Goal: Communication & Community: Answer question/provide support

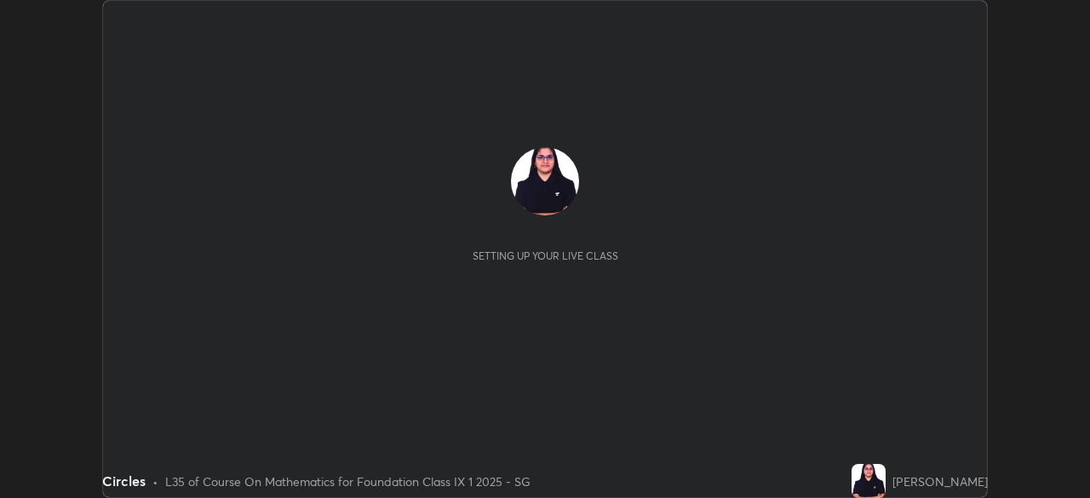
scroll to position [498, 1089]
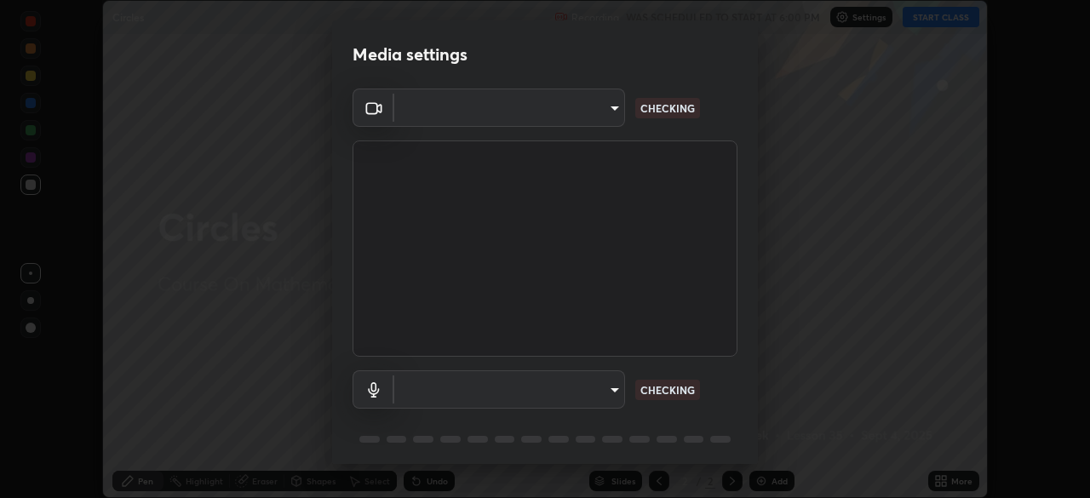
type input "749e0668deb15a5b4ed02f8be8c2450ea6d0e17749dddc72fd410e13731b58d9"
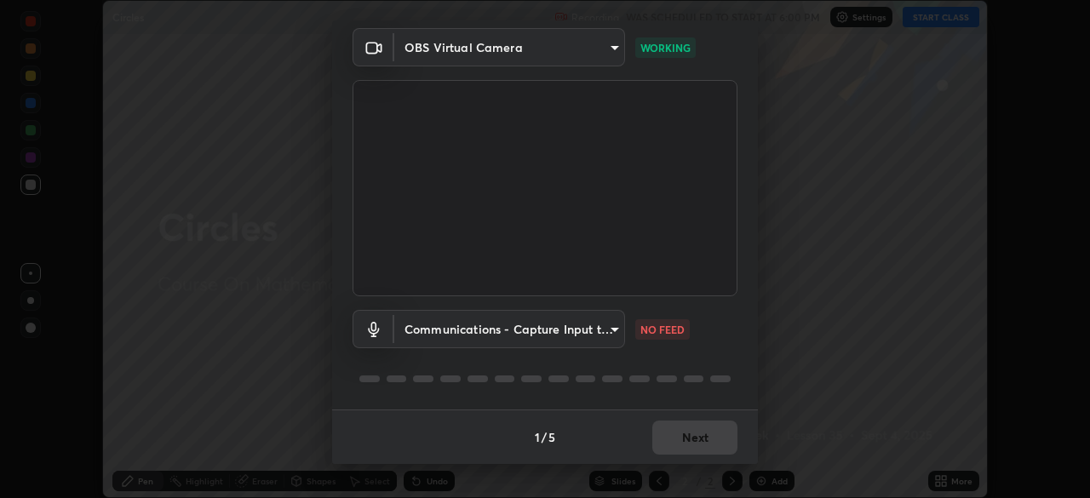
click at [611, 328] on body "Erase all Circles Recording WAS SCHEDULED TO START AT 6:00 PM Settings START CL…" at bounding box center [545, 249] width 1090 height 498
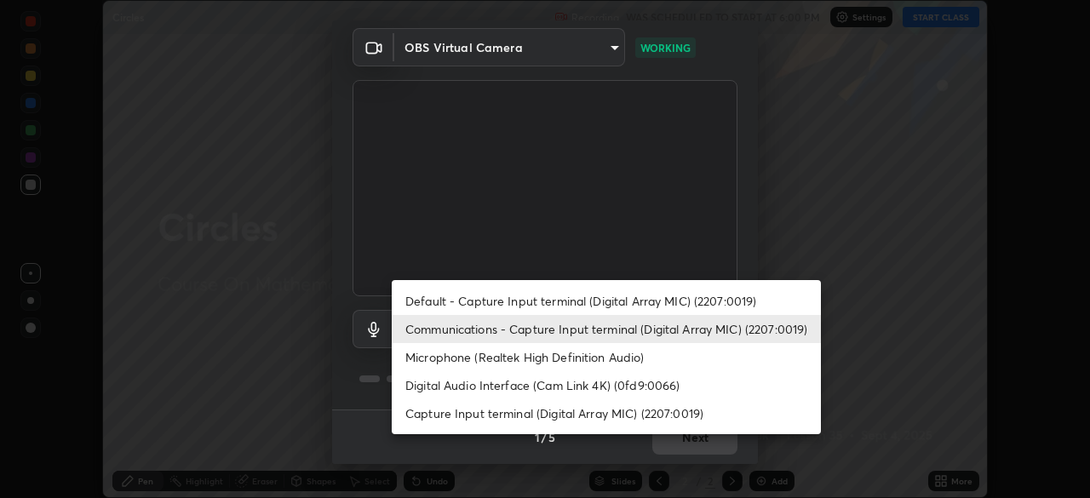
click at [615, 299] on li "Default - Capture Input terminal (Digital Array MIC) (2207:0019)" at bounding box center [606, 301] width 429 height 28
type input "default"
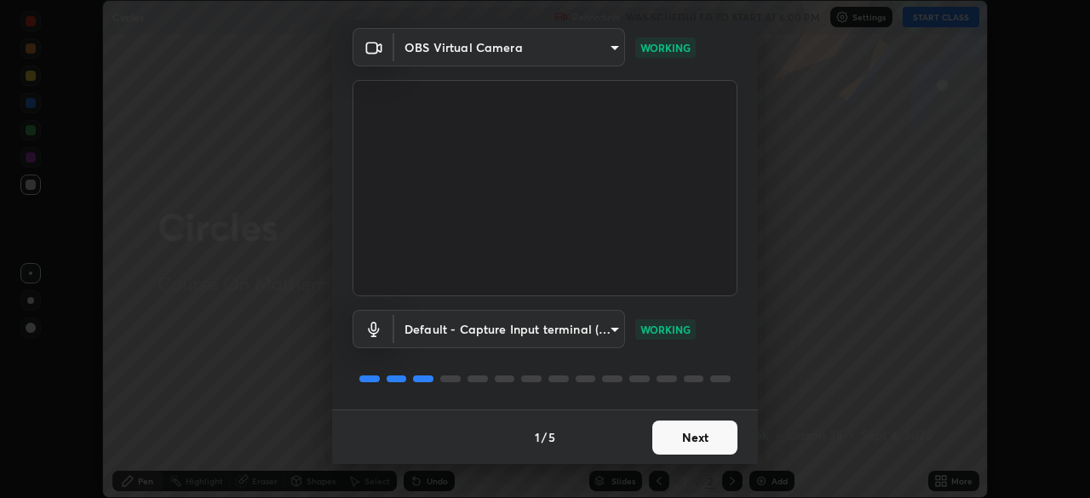
click at [701, 440] on button "Next" at bounding box center [694, 438] width 85 height 34
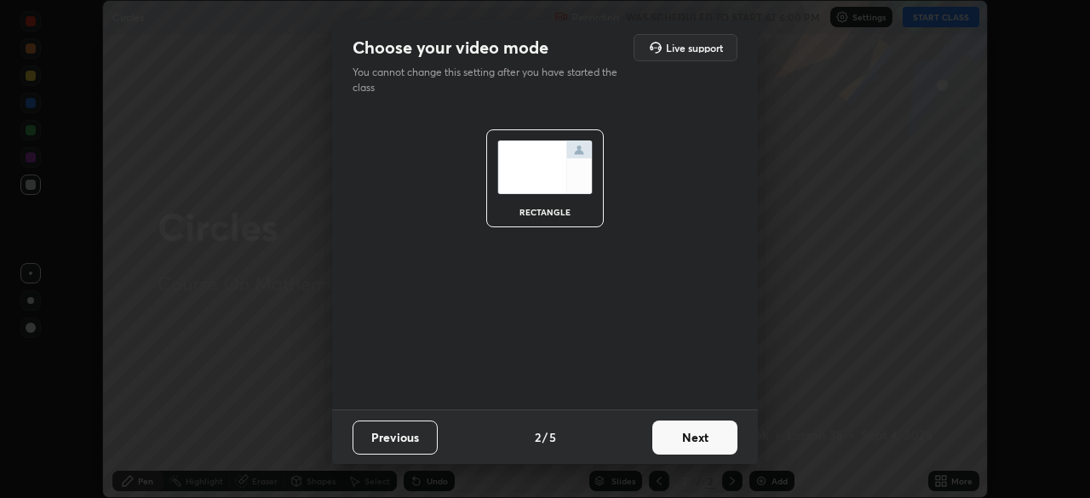
scroll to position [0, 0]
click at [692, 439] on button "Next" at bounding box center [694, 438] width 85 height 34
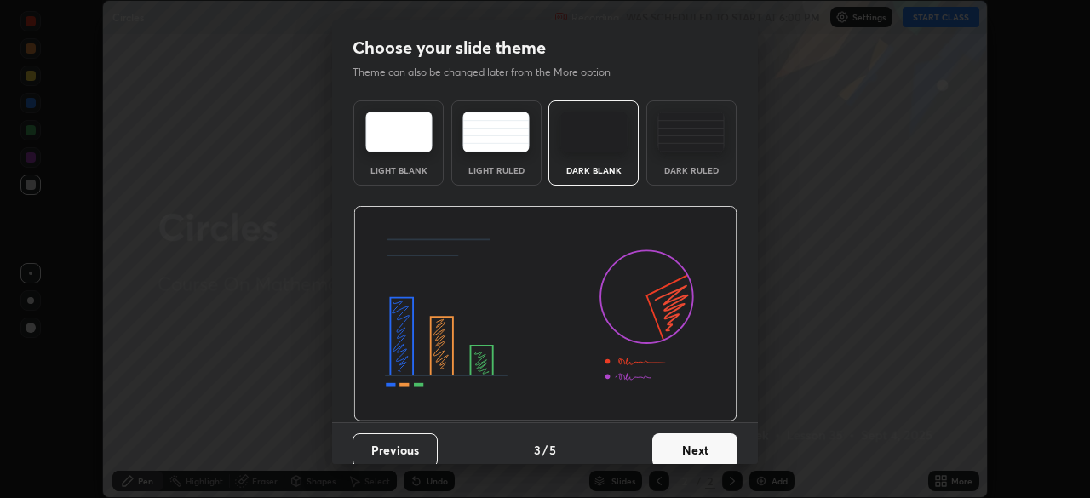
click at [698, 441] on button "Next" at bounding box center [694, 450] width 85 height 34
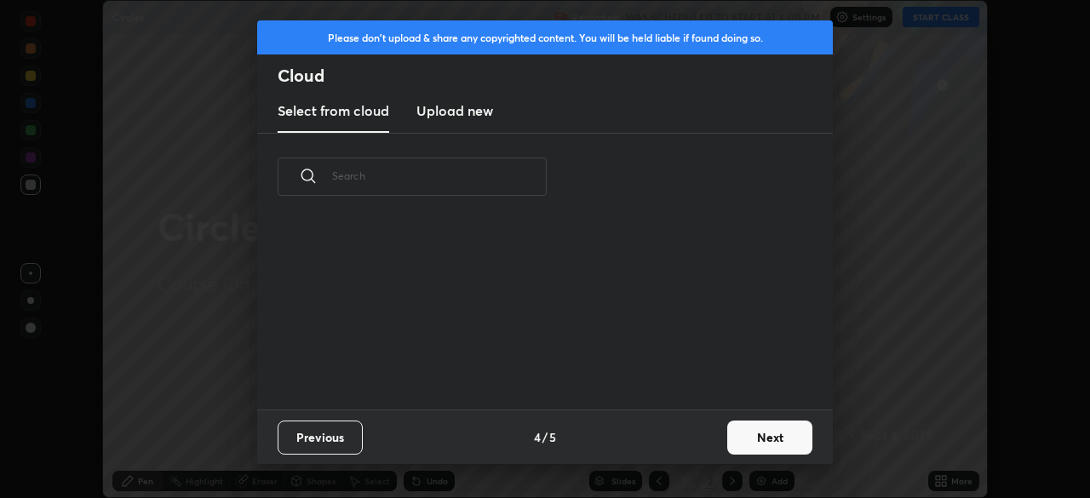
scroll to position [189, 547]
click at [766, 434] on button "Next" at bounding box center [769, 438] width 85 height 34
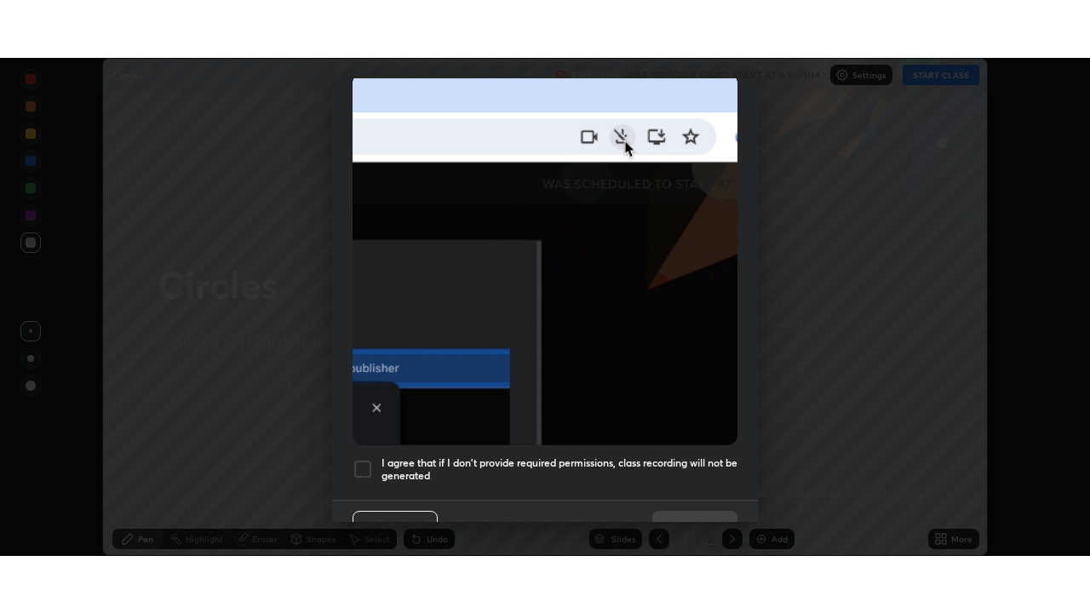
scroll to position [408, 0]
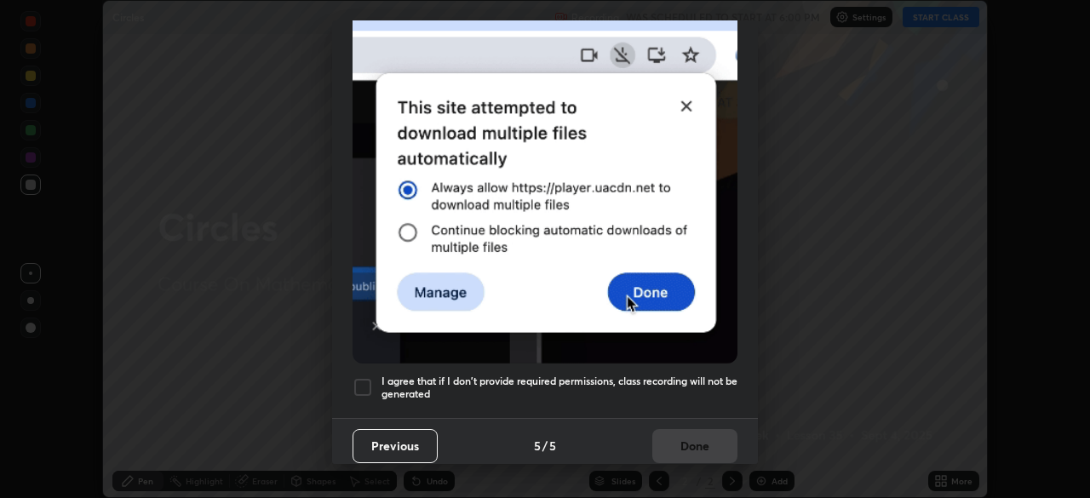
click at [358, 377] on div at bounding box center [362, 387] width 20 height 20
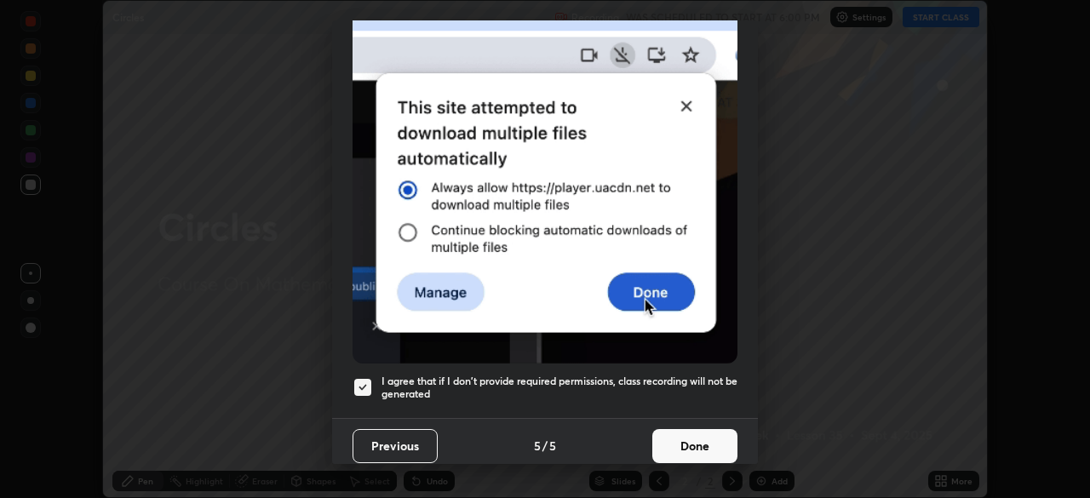
click at [672, 437] on button "Done" at bounding box center [694, 446] width 85 height 34
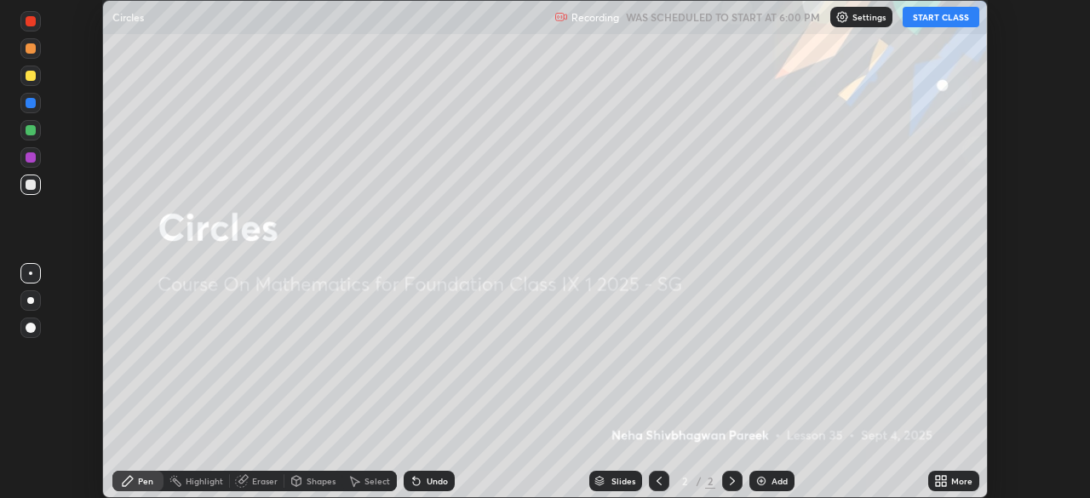
click at [918, 18] on button "START CLASS" at bounding box center [941, 17] width 77 height 20
click at [772, 481] on div "Add" at bounding box center [779, 481] width 16 height 9
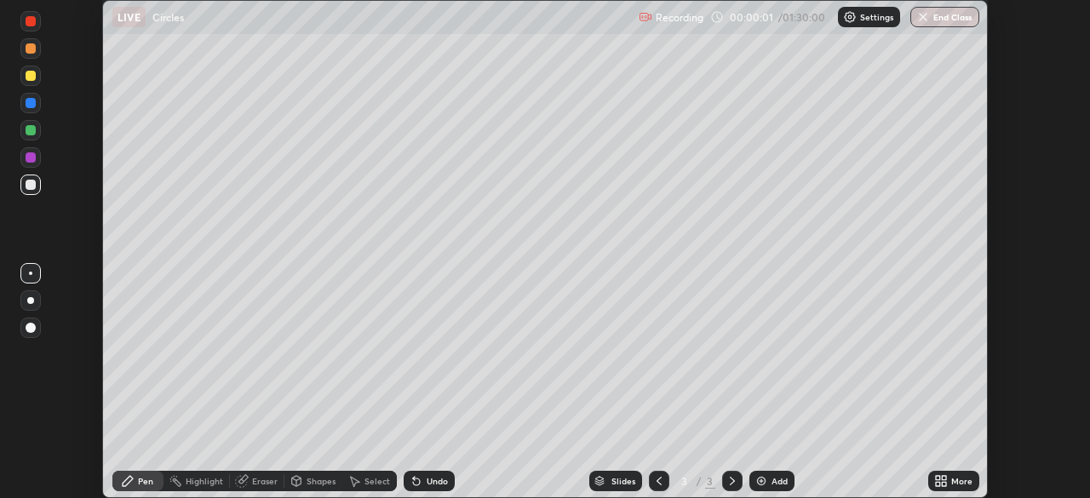
click at [938, 476] on icon at bounding box center [938, 478] width 4 height 4
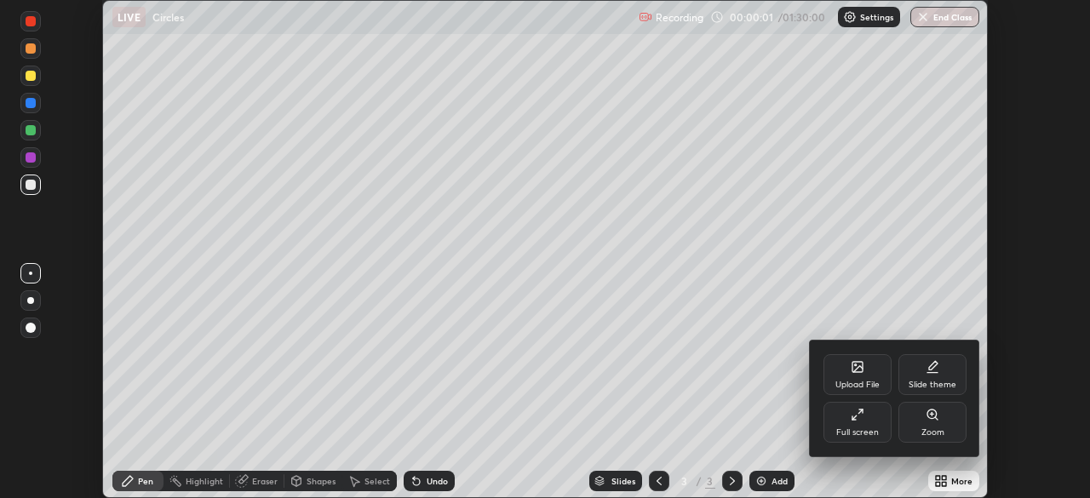
click at [859, 428] on div "Full screen" at bounding box center [857, 432] width 43 height 9
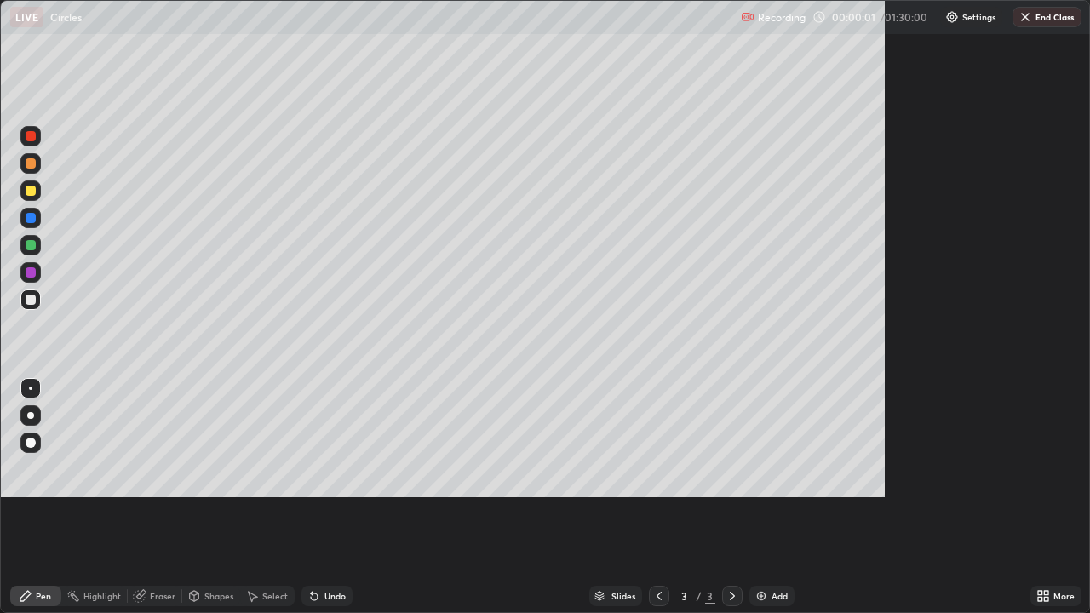
scroll to position [613, 1090]
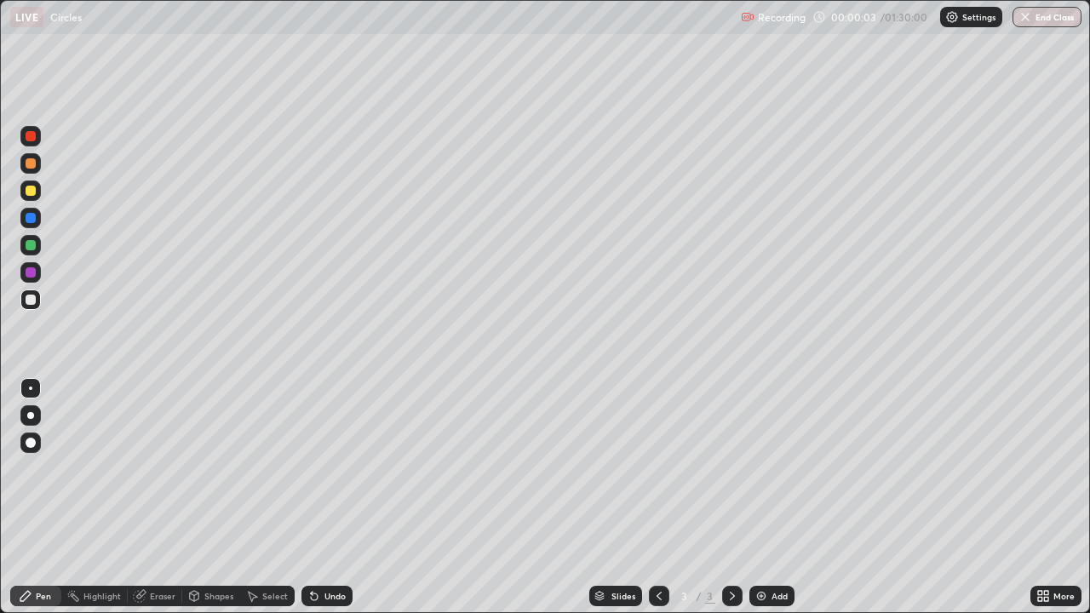
click at [214, 497] on div "Shapes" at bounding box center [218, 596] width 29 height 9
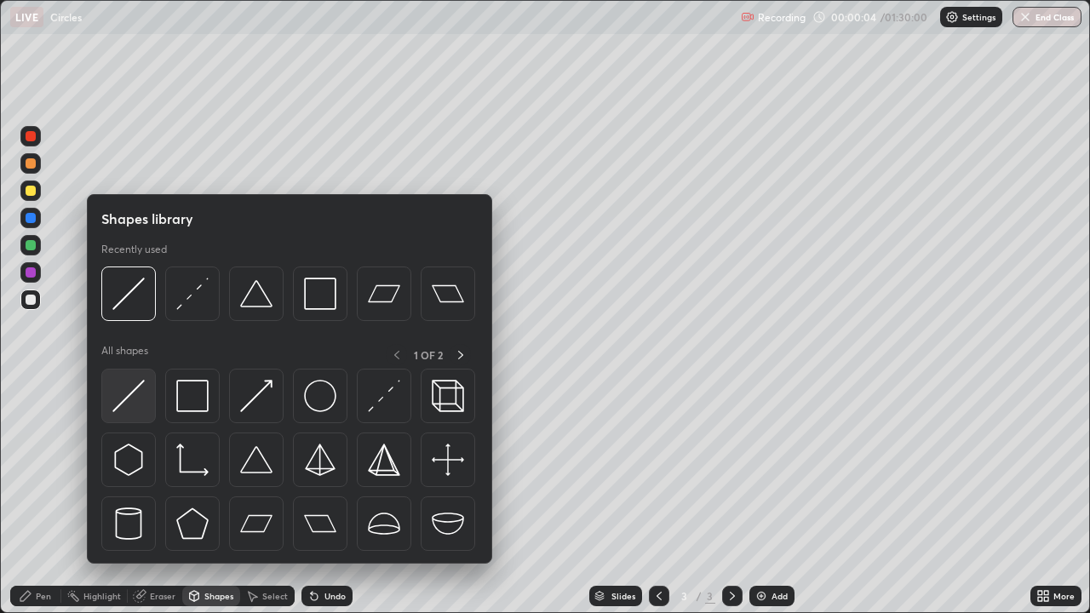
click at [136, 386] on img at bounding box center [128, 396] width 32 height 32
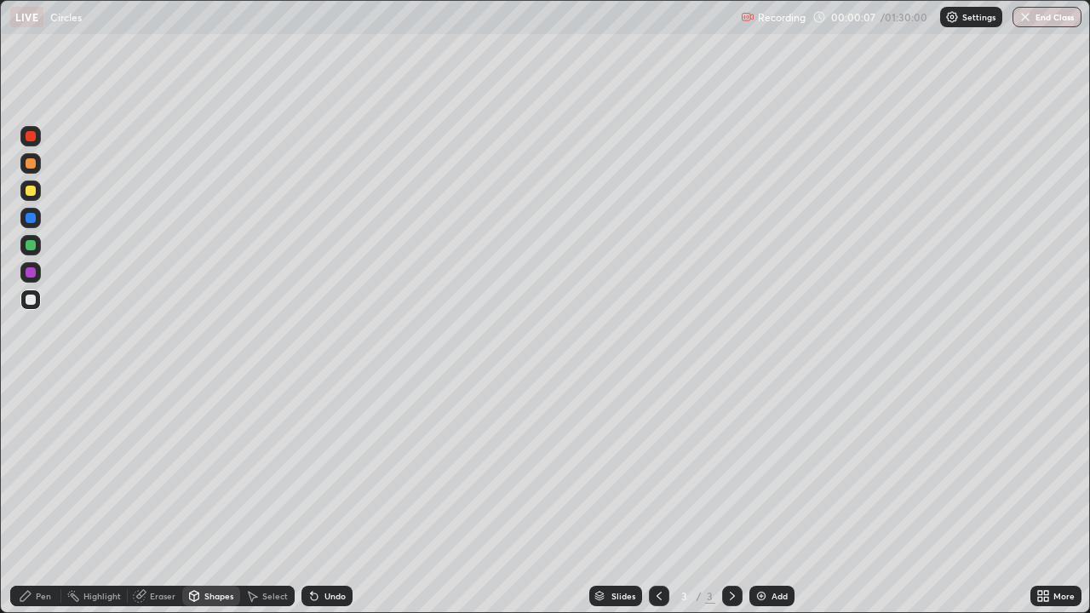
click at [35, 497] on div "Pen" at bounding box center [35, 596] width 51 height 20
click at [37, 188] on div at bounding box center [30, 191] width 20 height 20
click at [38, 302] on div at bounding box center [30, 299] width 20 height 20
click at [37, 192] on div at bounding box center [30, 191] width 20 height 20
click at [37, 301] on div at bounding box center [30, 299] width 20 height 20
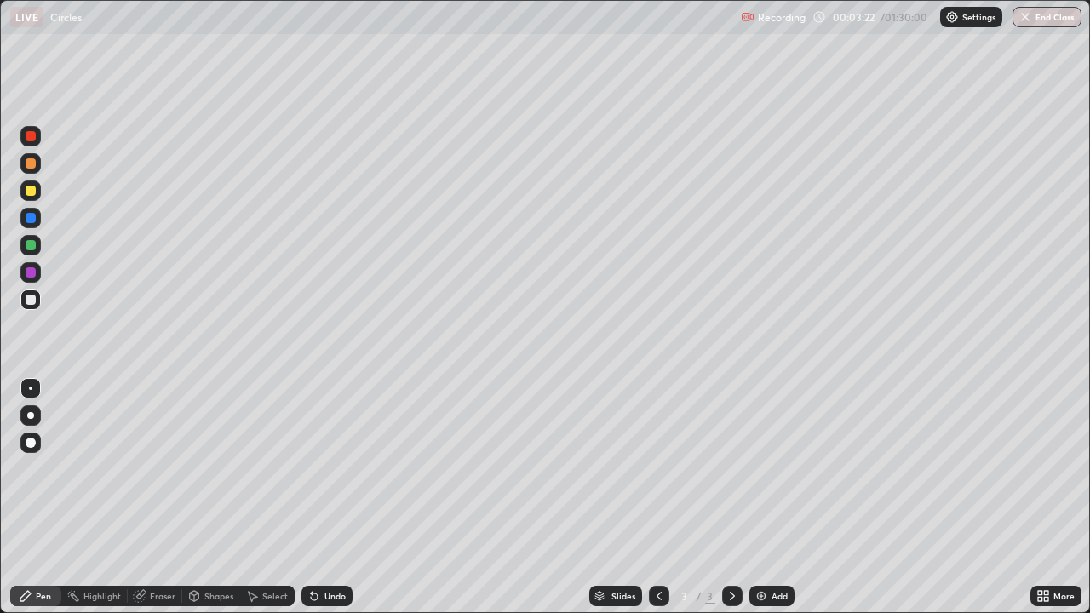
click at [40, 193] on div at bounding box center [30, 191] width 20 height 20
click at [39, 246] on div at bounding box center [30, 245] width 20 height 20
click at [38, 304] on div at bounding box center [30, 299] width 20 height 20
click at [37, 239] on div at bounding box center [30, 245] width 20 height 20
click at [38, 297] on div at bounding box center [30, 299] width 20 height 20
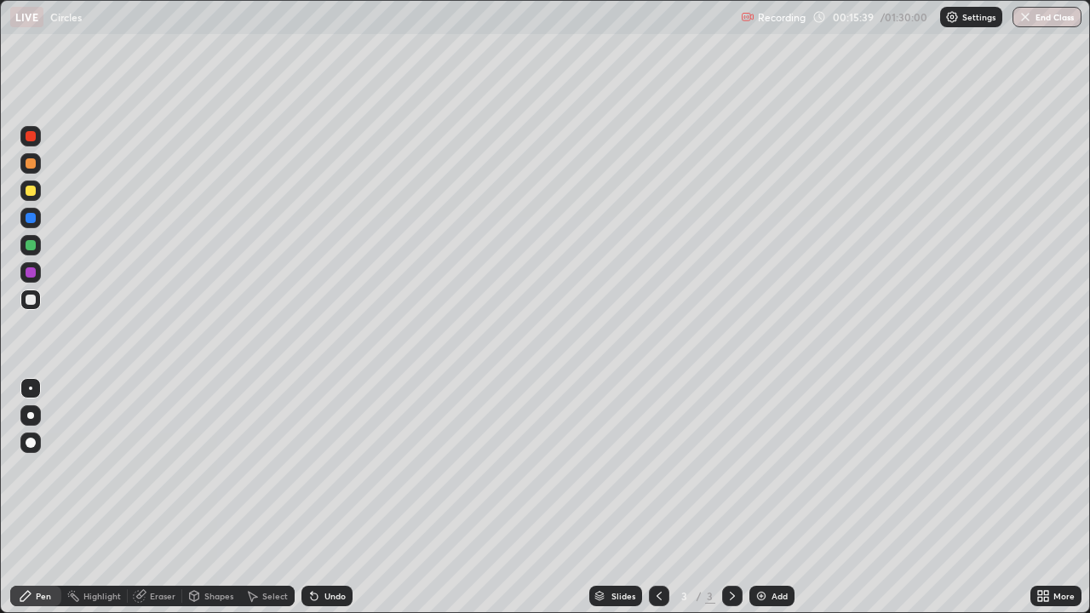
click at [39, 189] on div at bounding box center [30, 191] width 20 height 20
click at [37, 244] on div at bounding box center [30, 245] width 20 height 20
click at [204, 497] on div "Shapes" at bounding box center [211, 596] width 58 height 20
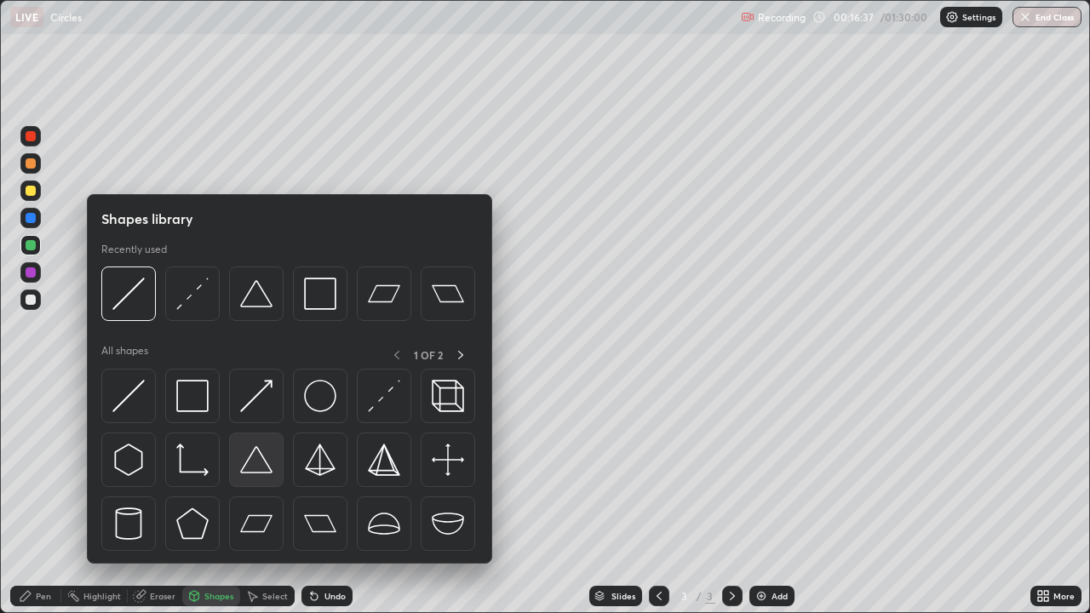
click at [249, 463] on img at bounding box center [256, 460] width 32 height 32
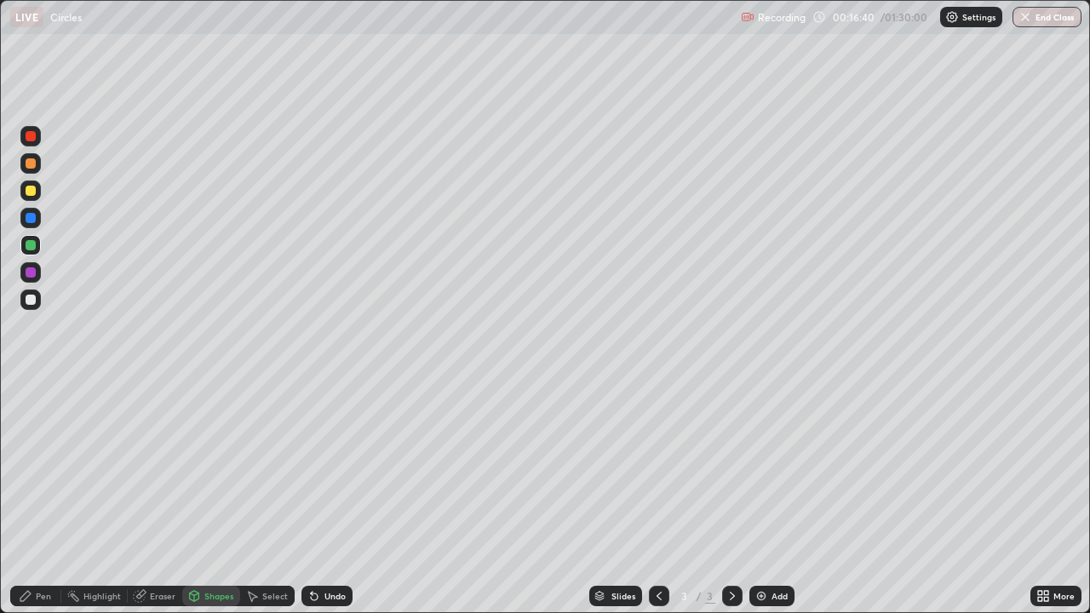
click at [42, 497] on div "Pen" at bounding box center [35, 596] width 51 height 20
click at [32, 300] on div at bounding box center [31, 300] width 10 height 10
click at [37, 244] on div at bounding box center [30, 245] width 20 height 20
click at [37, 272] on div at bounding box center [30, 272] width 20 height 20
click at [37, 295] on div at bounding box center [30, 299] width 20 height 20
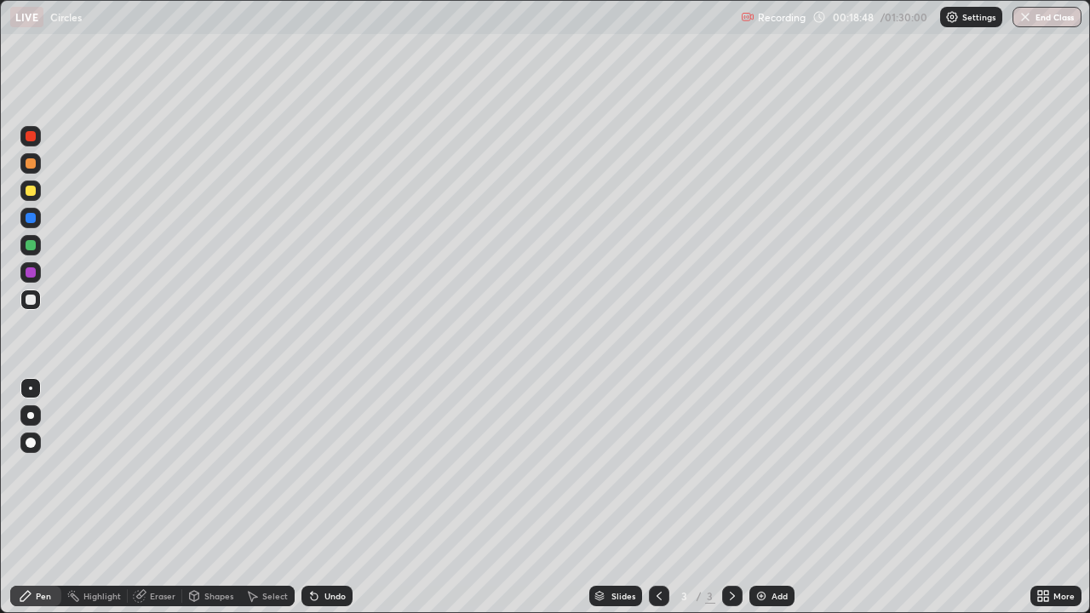
click at [281, 497] on div "Select" at bounding box center [275, 596] width 26 height 9
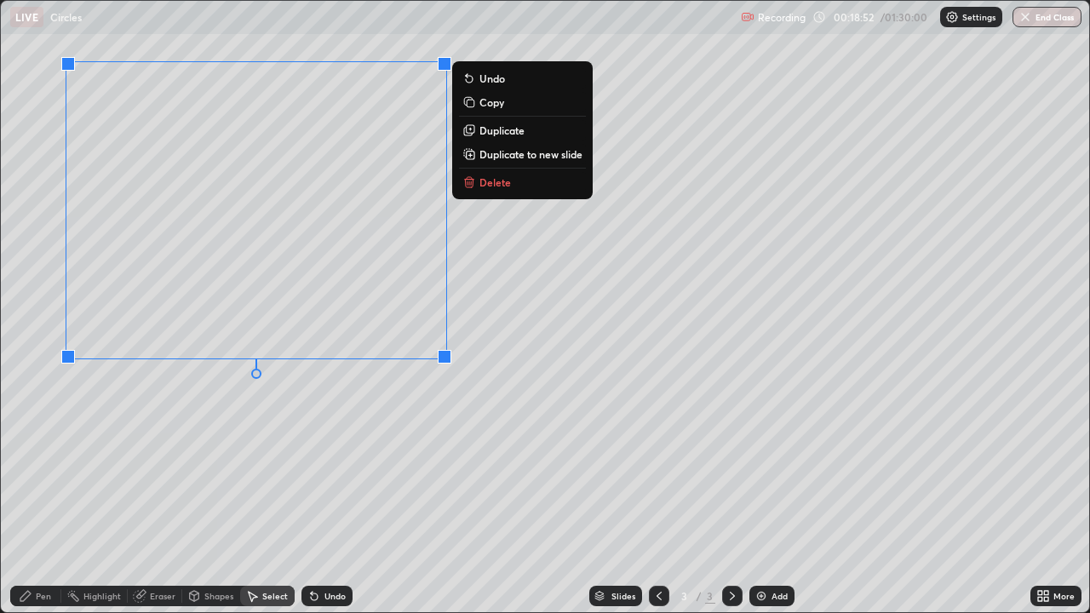
click at [367, 406] on div "0 ° Undo Copy Duplicate Duplicate to new slide Delete" at bounding box center [545, 306] width 1088 height 611
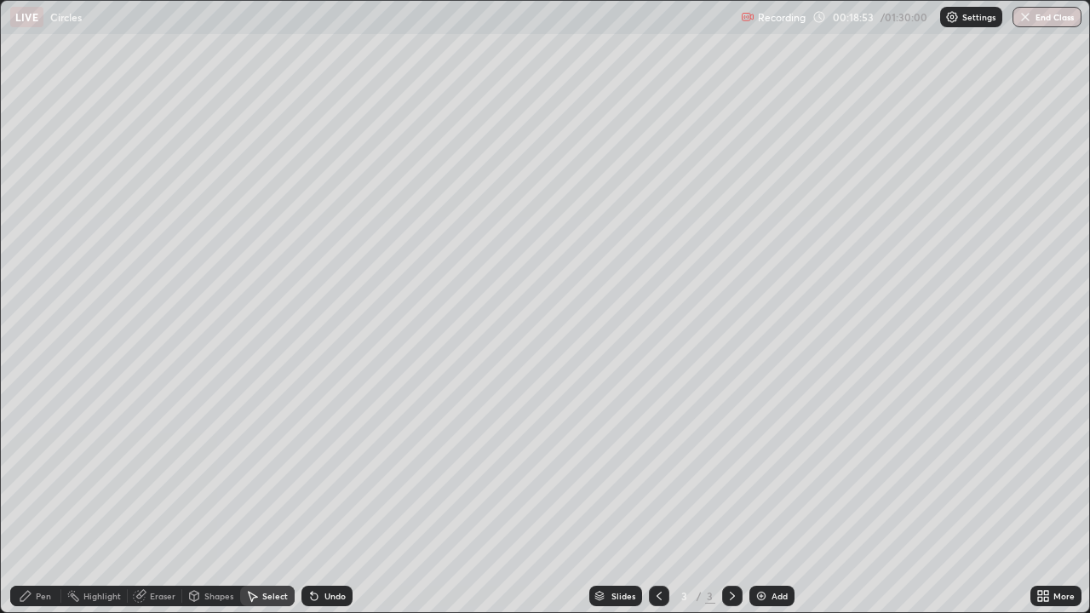
click at [33, 497] on div "Pen" at bounding box center [35, 596] width 51 height 20
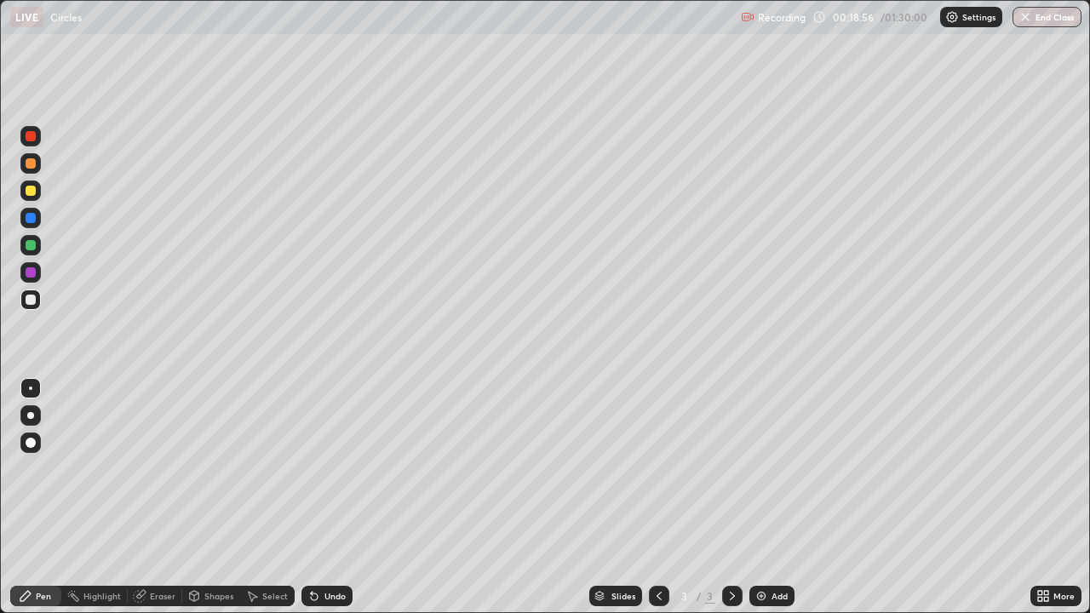
click at [37, 188] on div at bounding box center [30, 191] width 20 height 20
click at [37, 296] on div at bounding box center [30, 299] width 20 height 20
click at [262, 497] on div "Select" at bounding box center [275, 596] width 26 height 9
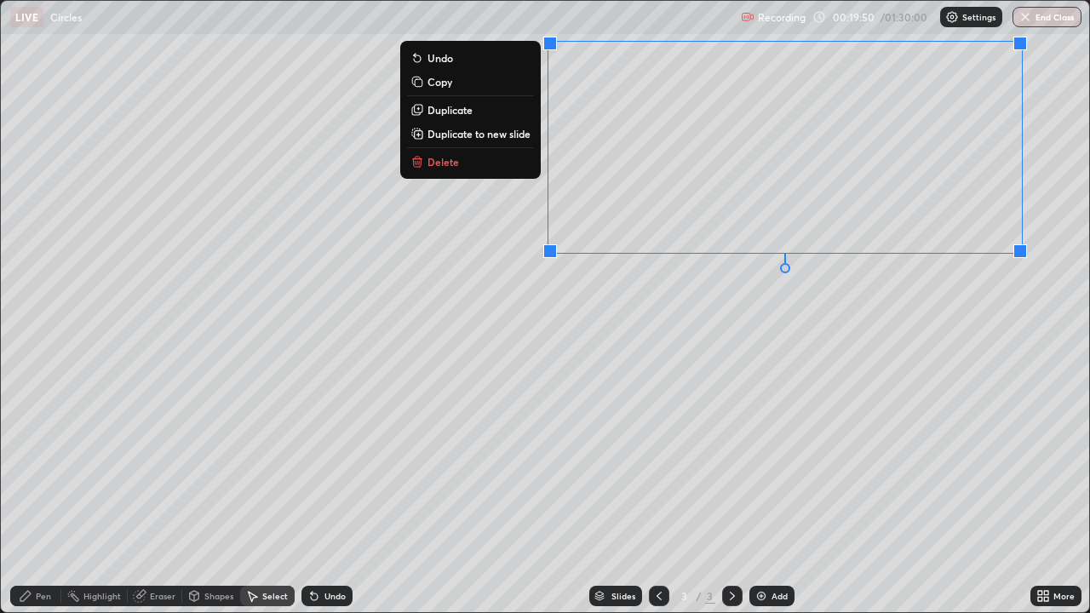
click at [914, 305] on div "0 ° Undo Copy Duplicate Duplicate to new slide Delete" at bounding box center [545, 306] width 1088 height 611
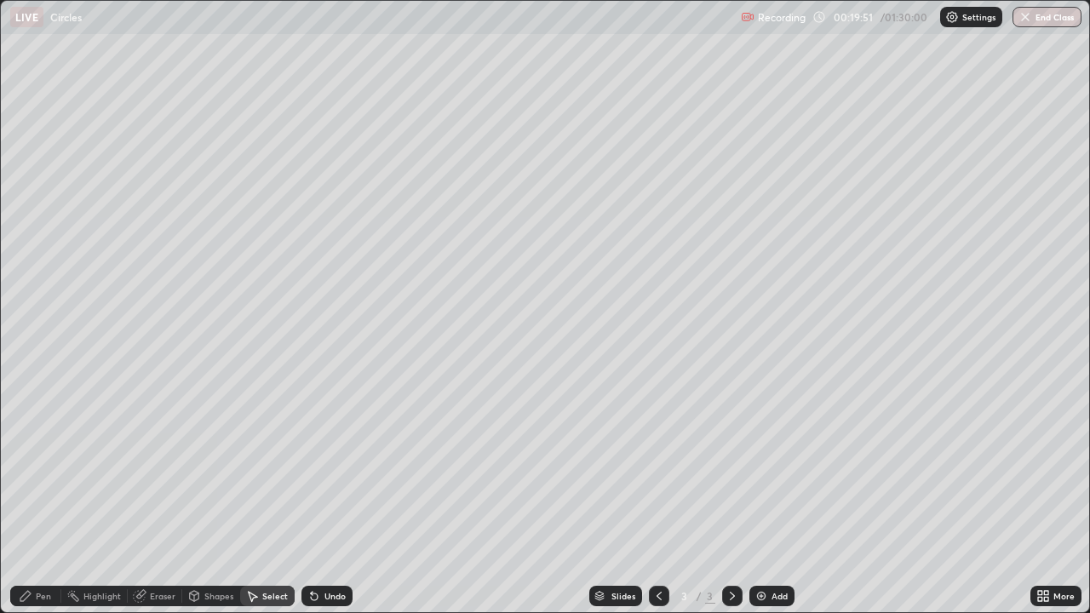
click at [210, 497] on div "Shapes" at bounding box center [218, 596] width 29 height 9
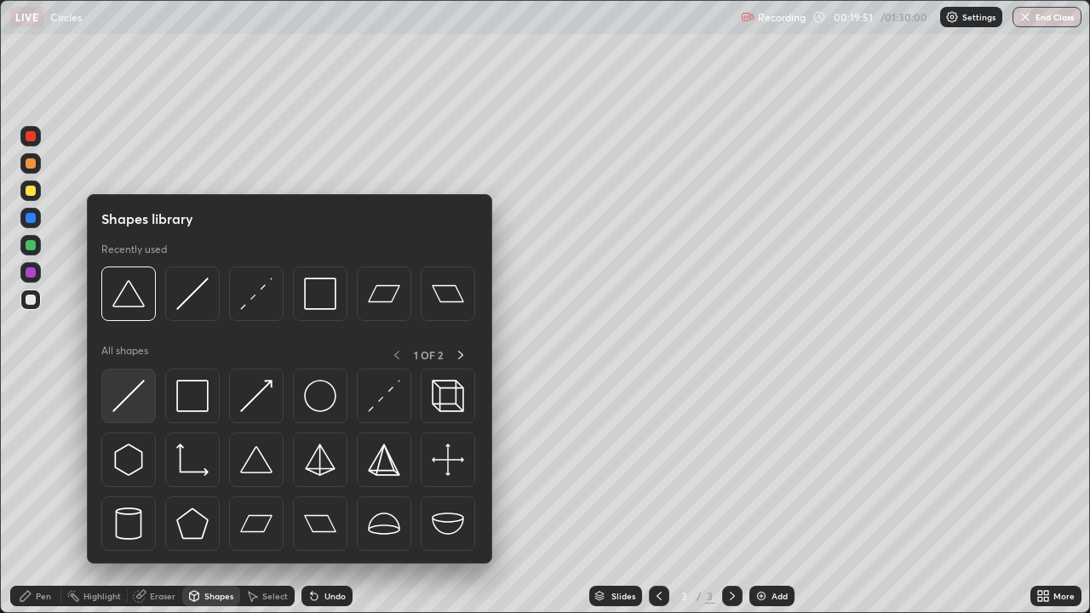
click at [135, 390] on img at bounding box center [128, 396] width 32 height 32
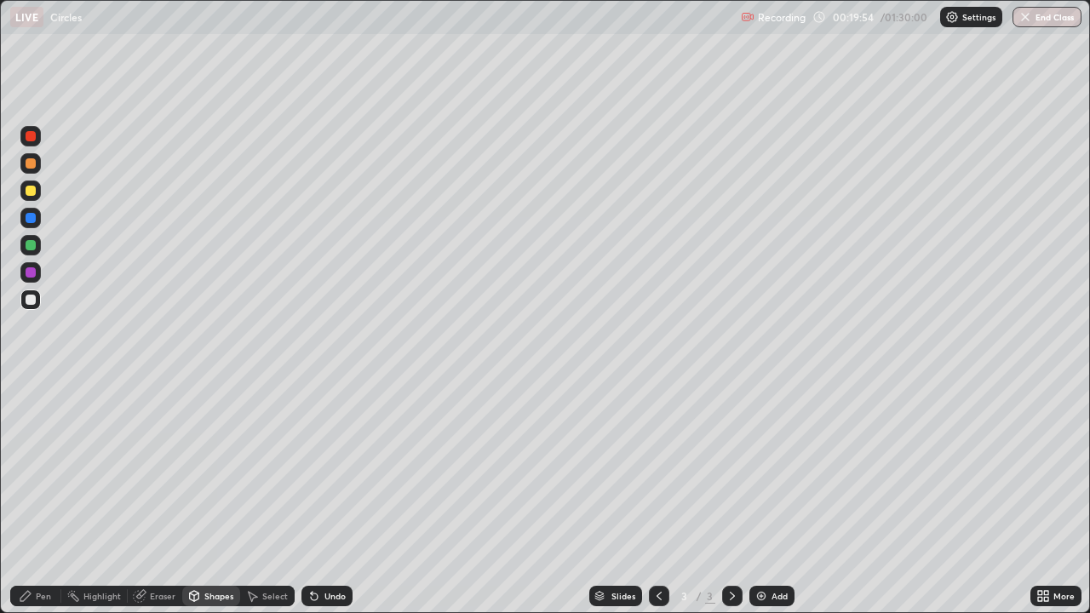
click at [42, 497] on div "Pen" at bounding box center [43, 596] width 15 height 9
click at [37, 185] on div at bounding box center [30, 191] width 20 height 20
click at [34, 216] on div at bounding box center [31, 218] width 10 height 10
click at [38, 187] on div at bounding box center [30, 191] width 20 height 20
click at [34, 299] on div at bounding box center [31, 300] width 10 height 10
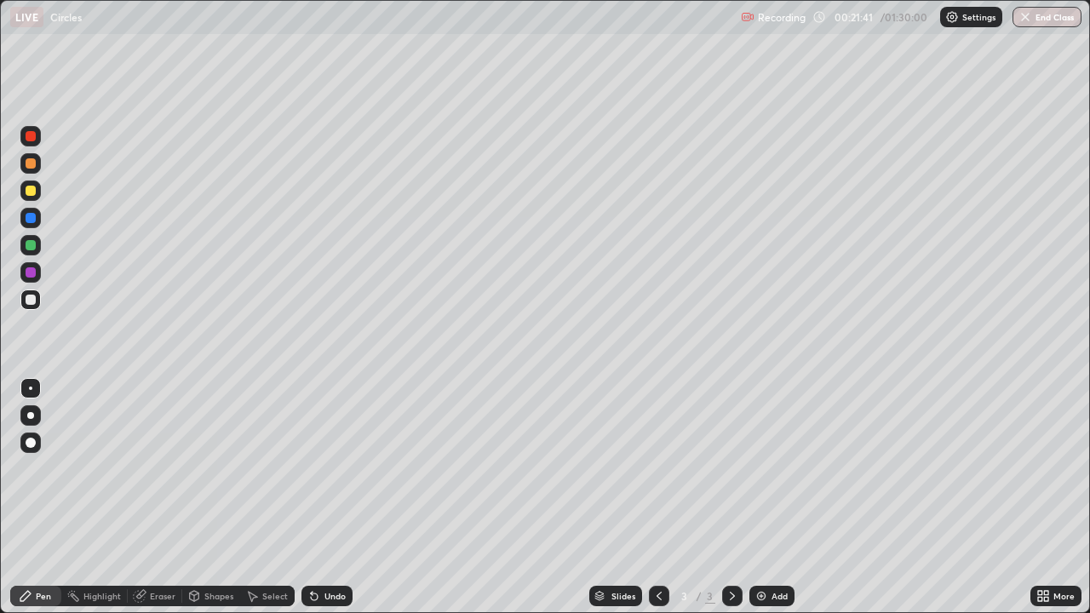
click at [34, 272] on div at bounding box center [31, 272] width 10 height 10
click at [39, 304] on div at bounding box center [30, 299] width 20 height 20
click at [35, 299] on div at bounding box center [31, 300] width 10 height 10
click at [768, 497] on div "Add" at bounding box center [771, 596] width 45 height 20
click at [37, 188] on div at bounding box center [30, 191] width 20 height 20
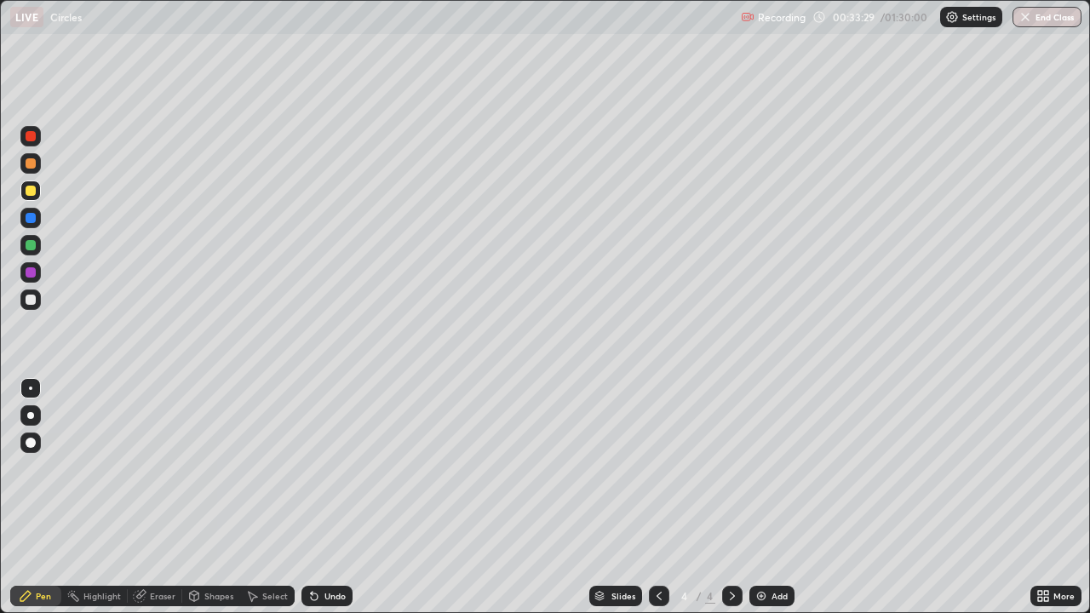
click at [40, 163] on div at bounding box center [30, 163] width 20 height 20
click at [37, 217] on div at bounding box center [30, 218] width 20 height 20
click at [37, 190] on div at bounding box center [30, 191] width 20 height 20
click at [37, 297] on div at bounding box center [30, 299] width 20 height 20
click at [212, 497] on div "Shapes" at bounding box center [218, 596] width 29 height 9
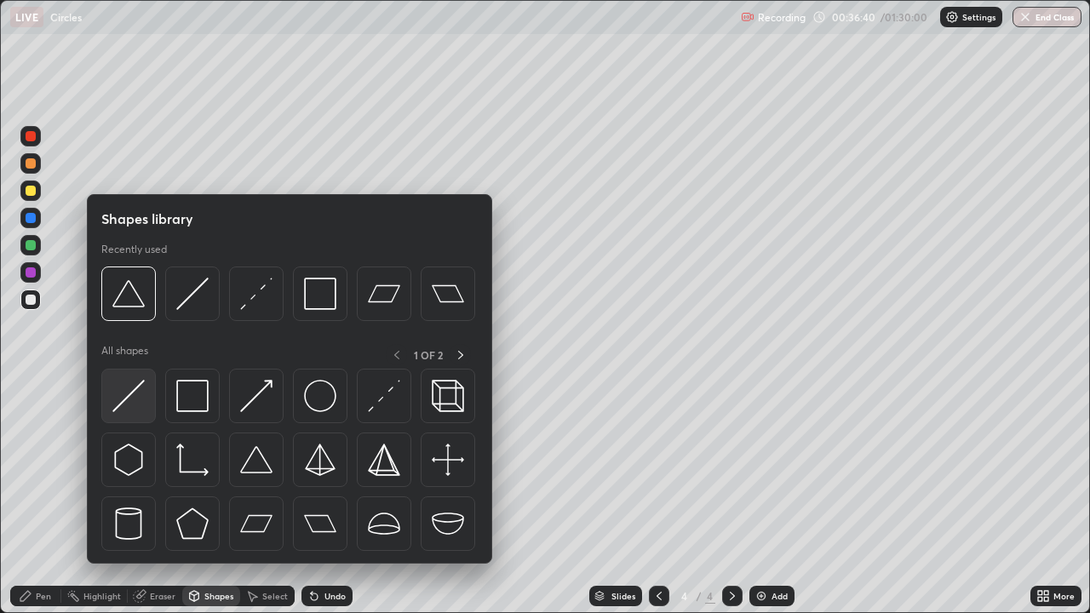
click at [139, 382] on img at bounding box center [128, 396] width 32 height 32
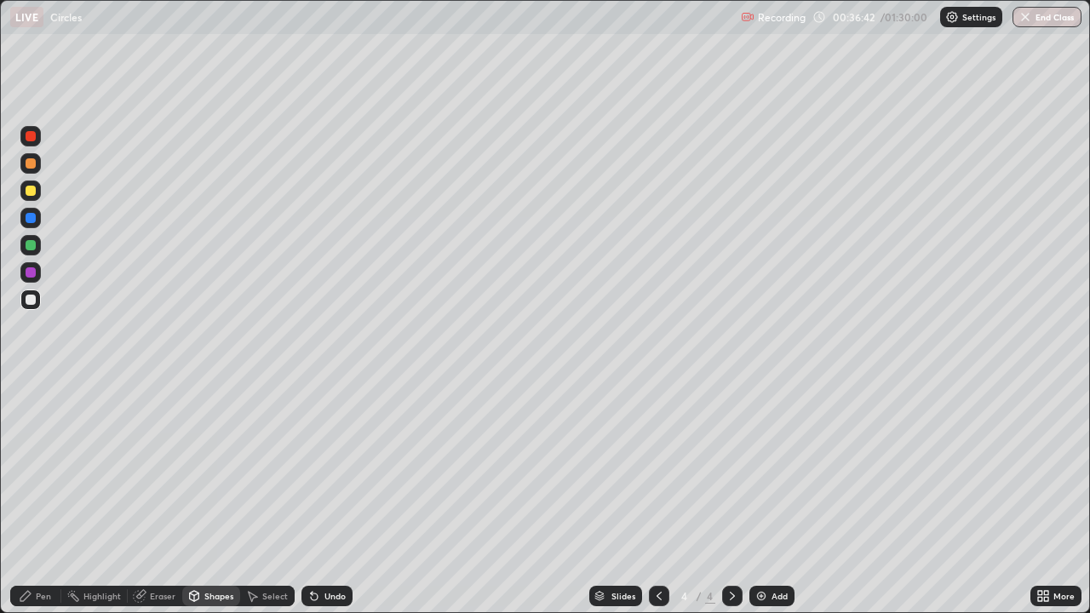
click at [37, 497] on div "Pen" at bounding box center [43, 596] width 15 height 9
click at [32, 188] on div at bounding box center [31, 191] width 10 height 10
click at [39, 247] on div at bounding box center [30, 245] width 20 height 20
click at [38, 190] on div at bounding box center [30, 191] width 20 height 20
click at [30, 302] on div at bounding box center [31, 300] width 10 height 10
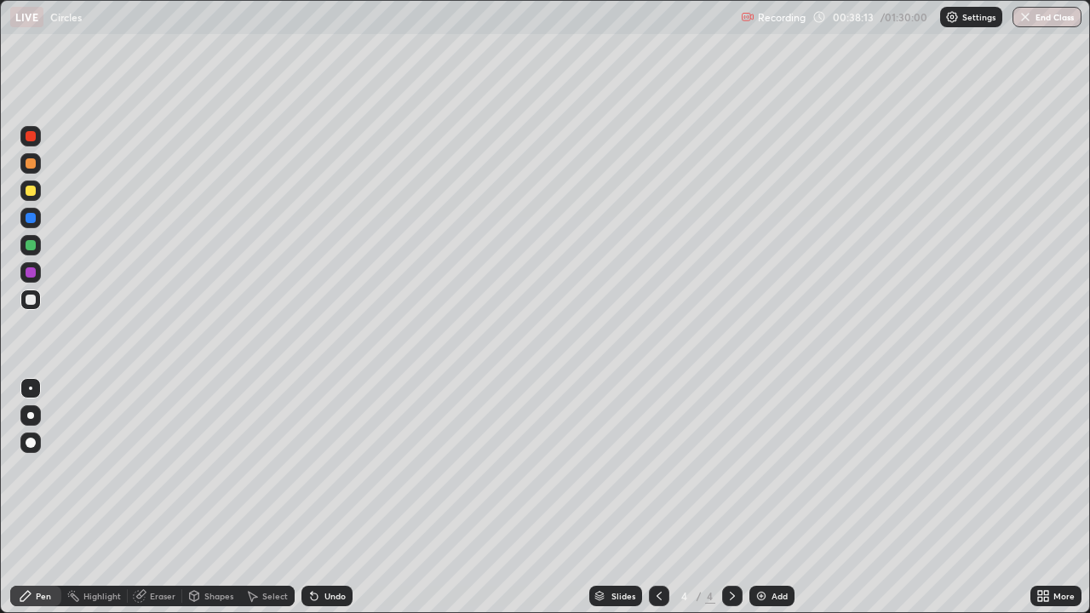
click at [328, 497] on div "Undo" at bounding box center [334, 596] width 21 height 9
click at [326, 497] on div "Undo" at bounding box center [334, 596] width 21 height 9
click at [37, 270] on div at bounding box center [30, 272] width 20 height 20
click at [35, 299] on div at bounding box center [31, 300] width 10 height 10
click at [771, 497] on div "Add" at bounding box center [779, 596] width 16 height 9
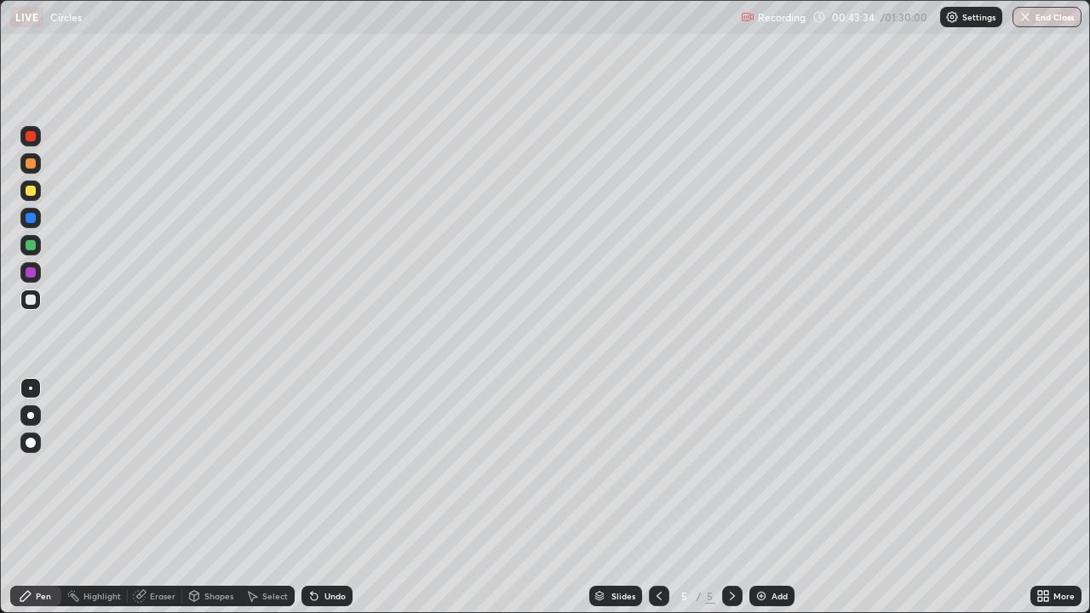
click at [215, 497] on div "Shapes" at bounding box center [218, 596] width 29 height 9
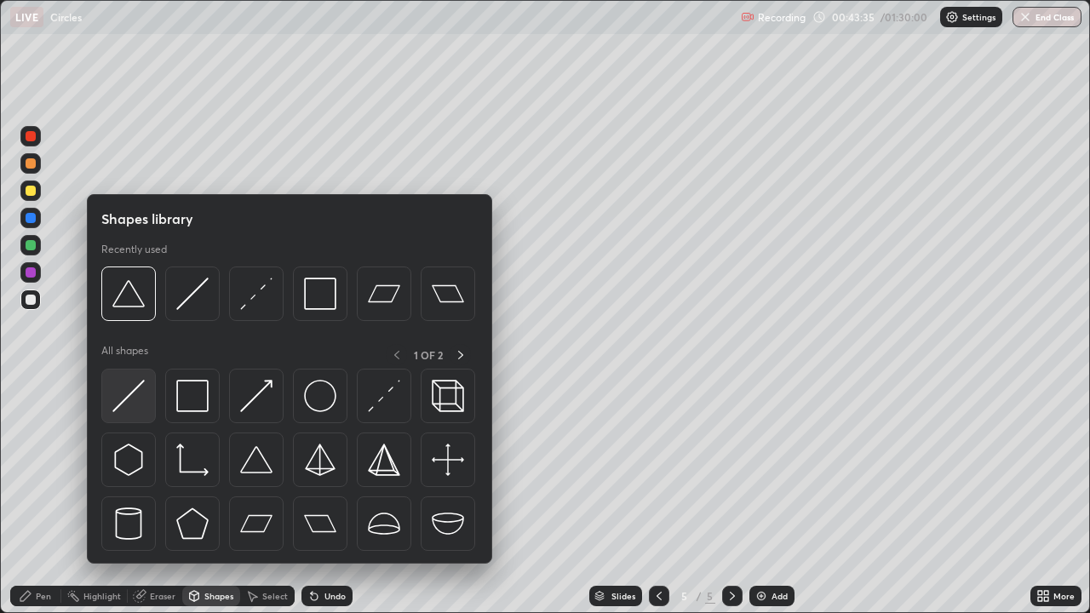
click at [140, 387] on img at bounding box center [128, 396] width 32 height 32
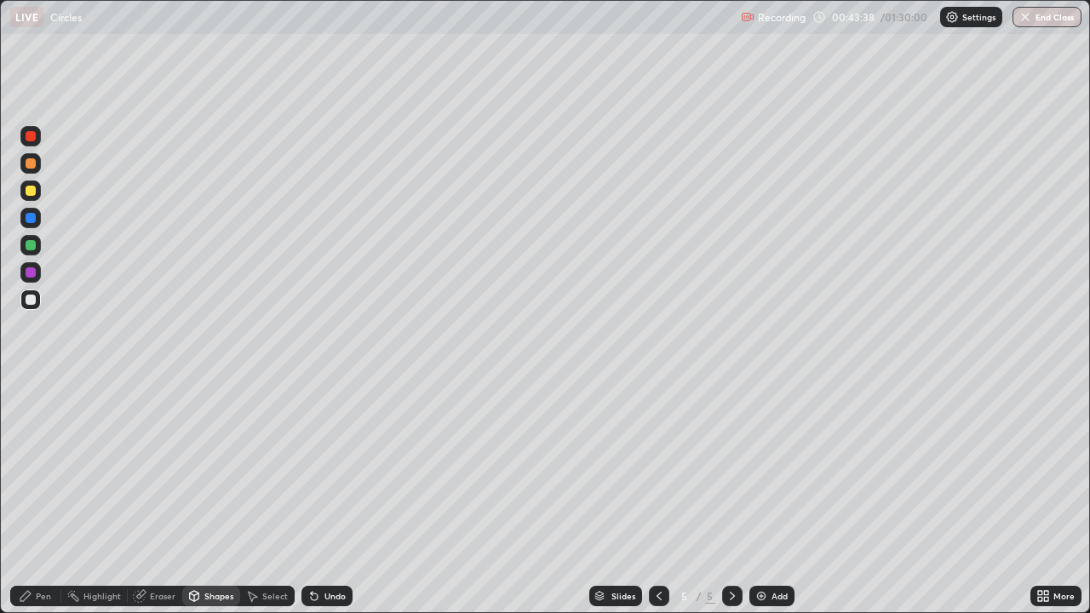
click at [43, 497] on div "Pen" at bounding box center [43, 596] width 15 height 9
click at [38, 193] on div at bounding box center [30, 191] width 20 height 20
click at [213, 497] on div "Shapes" at bounding box center [218, 596] width 29 height 9
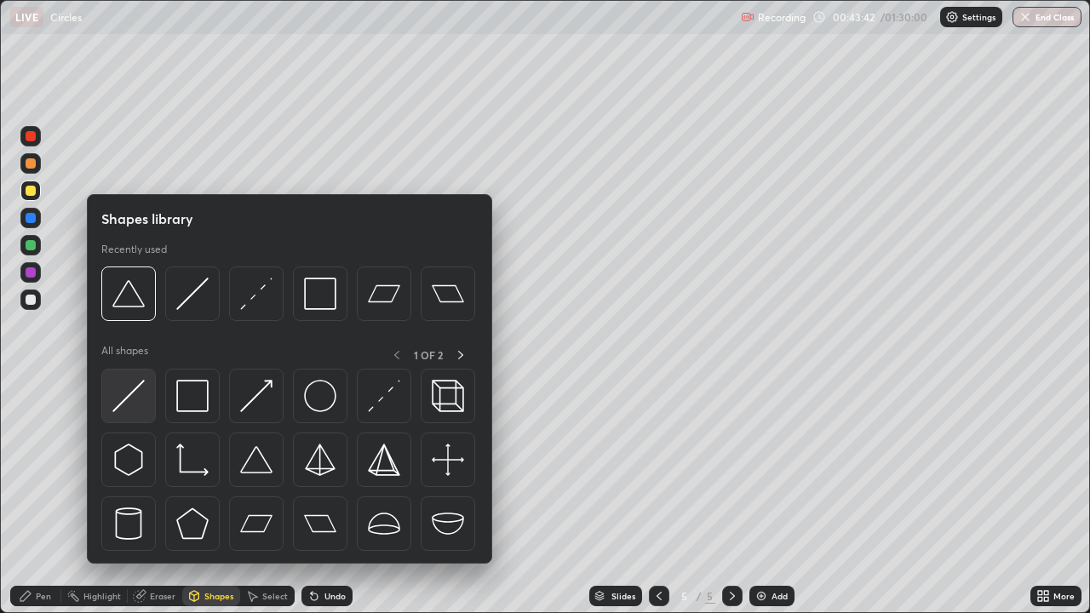
click at [139, 385] on img at bounding box center [128, 396] width 32 height 32
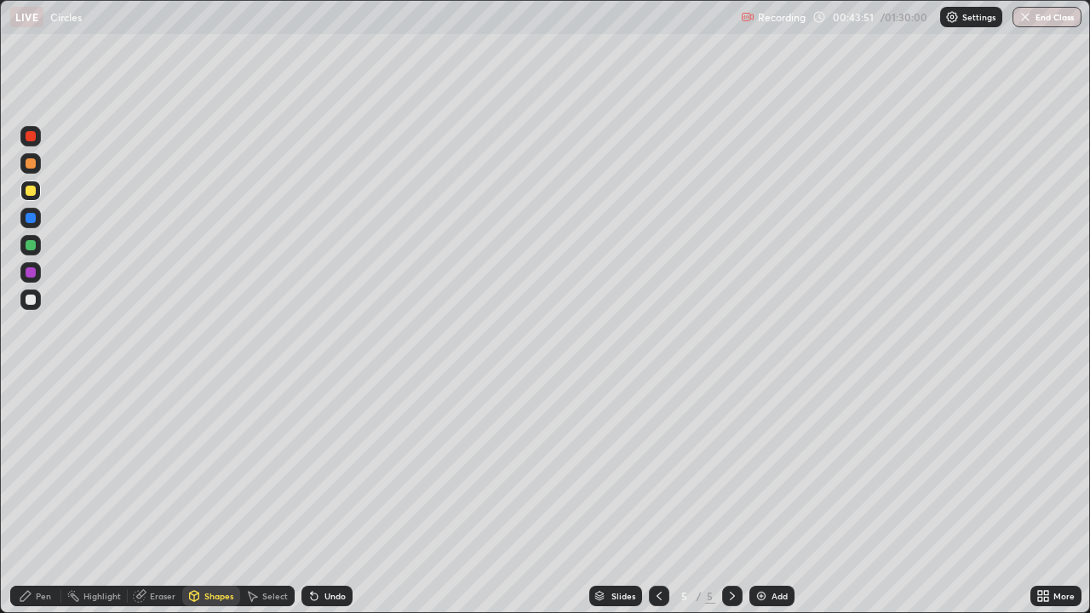
click at [39, 497] on div "Pen" at bounding box center [43, 596] width 15 height 9
click at [40, 269] on div at bounding box center [30, 272] width 20 height 20
click at [37, 217] on div at bounding box center [30, 218] width 20 height 20
click at [39, 163] on div at bounding box center [30, 163] width 20 height 20
click at [39, 270] on div at bounding box center [30, 272] width 20 height 20
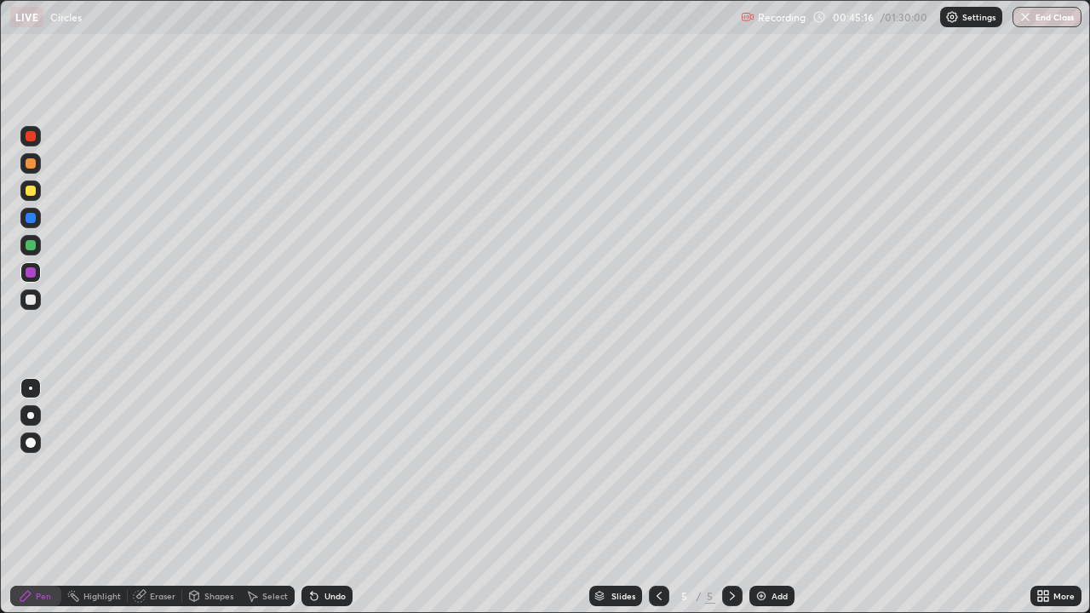
click at [40, 301] on div at bounding box center [30, 299] width 20 height 20
click at [35, 193] on div at bounding box center [31, 191] width 10 height 10
click at [37, 244] on div at bounding box center [30, 245] width 20 height 20
click at [30, 302] on div at bounding box center [31, 300] width 10 height 10
click at [32, 245] on div at bounding box center [31, 245] width 10 height 10
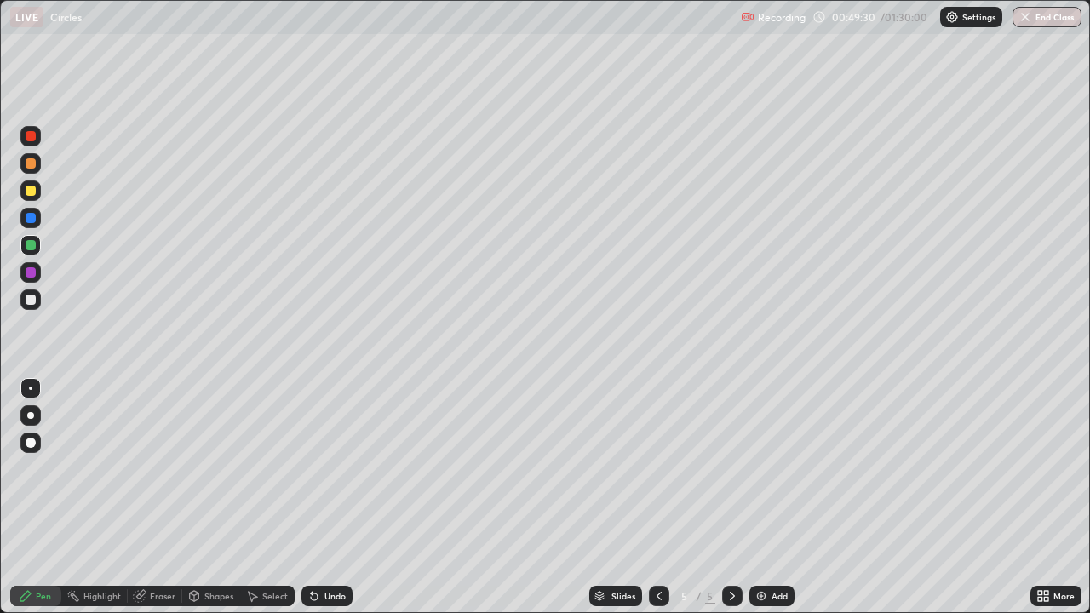
click at [272, 497] on div "Select" at bounding box center [275, 596] width 26 height 9
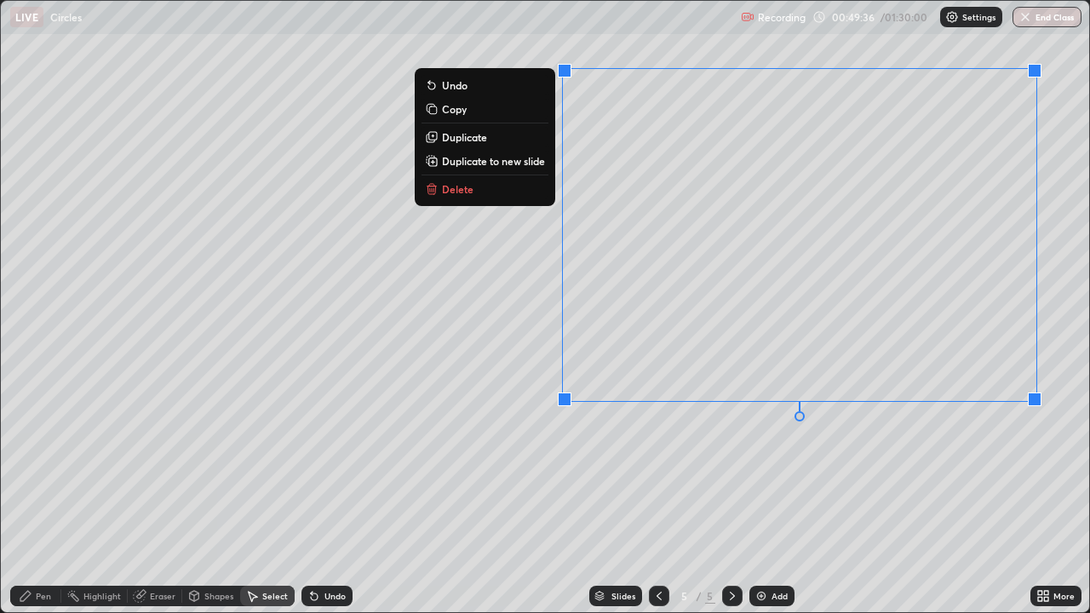
click at [901, 450] on div "0 ° Undo Copy Duplicate Duplicate to new slide Delete" at bounding box center [545, 306] width 1088 height 611
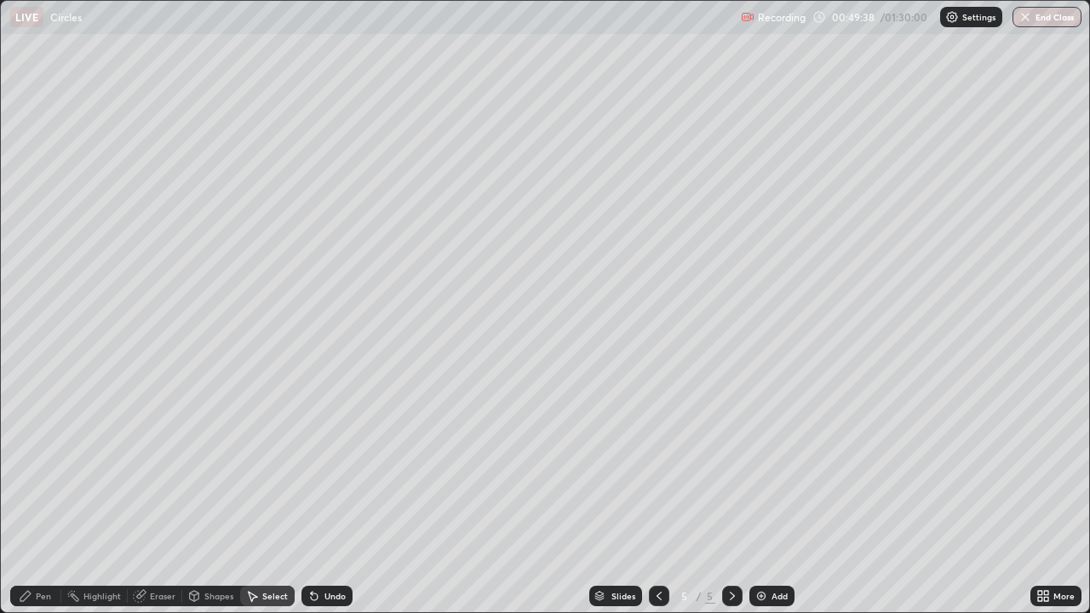
click at [44, 497] on div "Pen" at bounding box center [43, 596] width 15 height 9
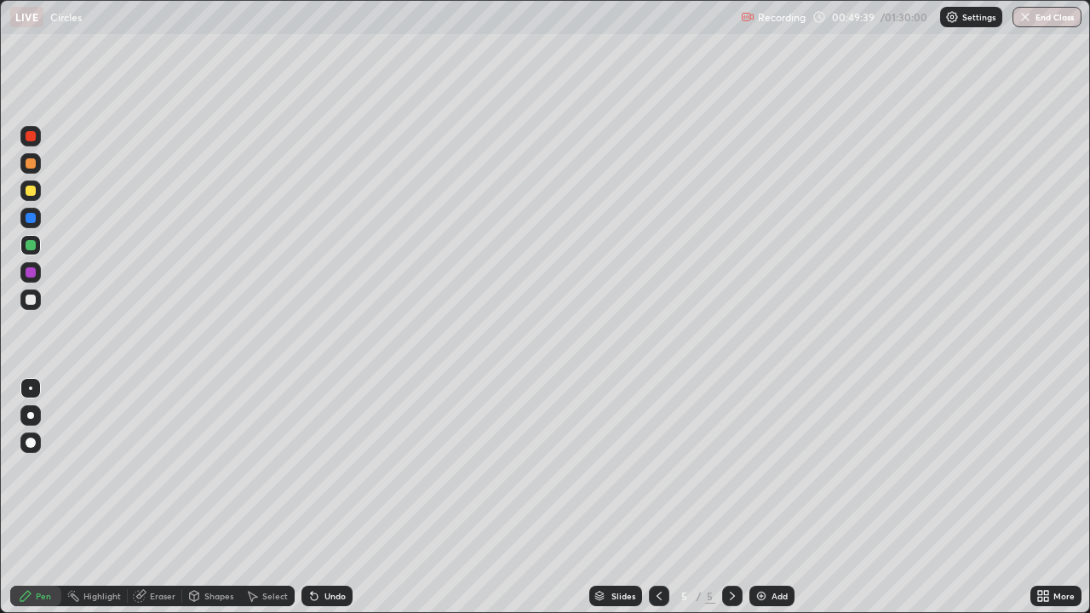
click at [32, 219] on div at bounding box center [31, 218] width 10 height 10
click at [33, 244] on div at bounding box center [31, 245] width 10 height 10
click at [771, 497] on div "Add" at bounding box center [779, 596] width 16 height 9
click at [208, 497] on div "Shapes" at bounding box center [218, 596] width 29 height 9
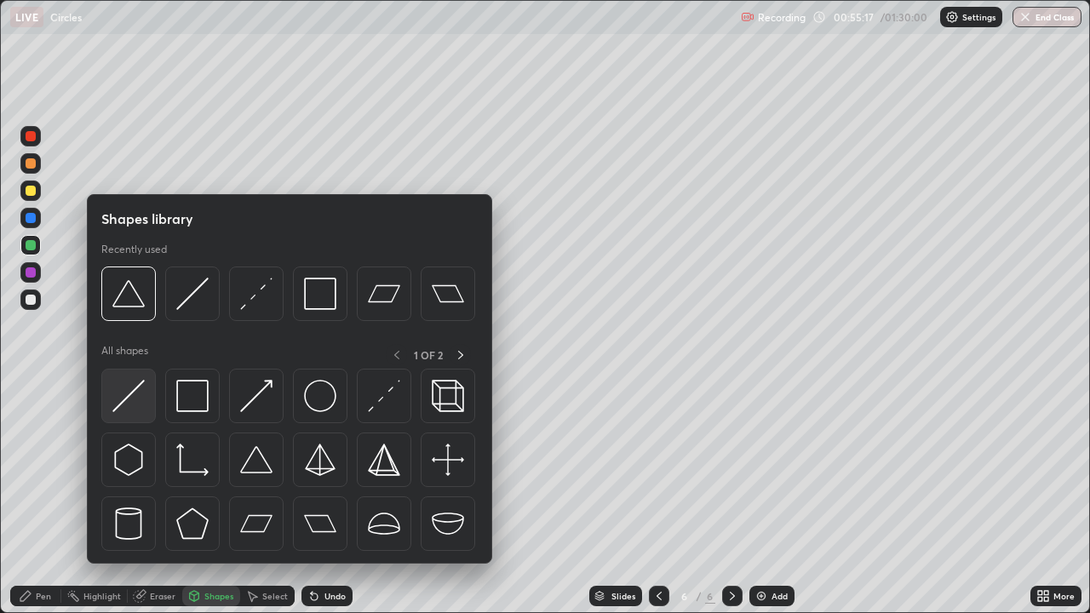
click at [138, 386] on img at bounding box center [128, 396] width 32 height 32
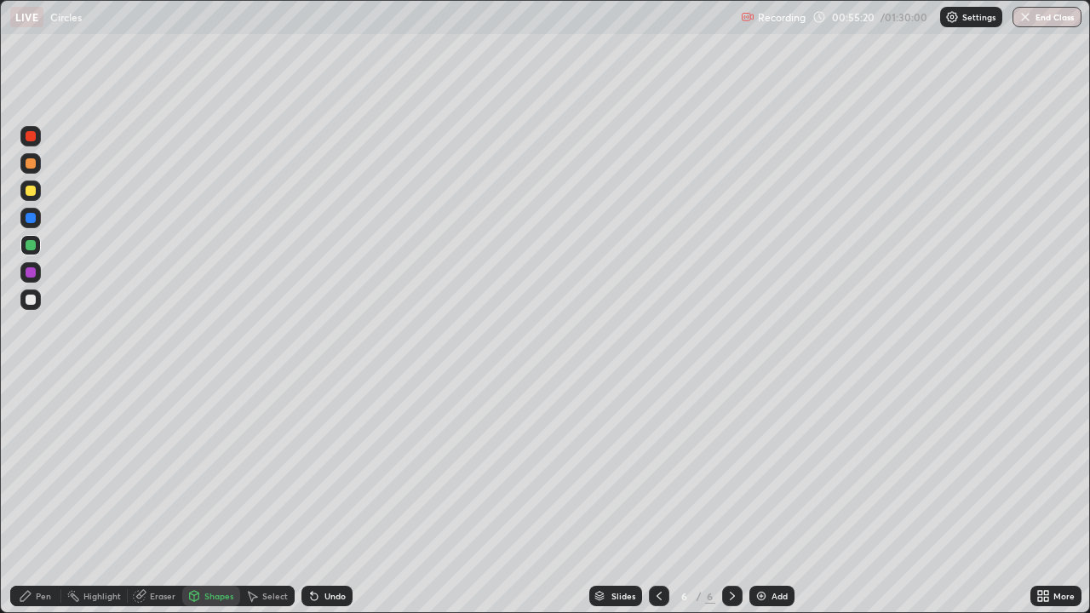
click at [36, 497] on div "Pen" at bounding box center [43, 596] width 15 height 9
click at [40, 298] on div at bounding box center [30, 299] width 20 height 20
click at [40, 194] on div at bounding box center [30, 191] width 20 height 20
click at [38, 218] on div at bounding box center [30, 218] width 20 height 20
click at [40, 190] on div at bounding box center [30, 191] width 20 height 20
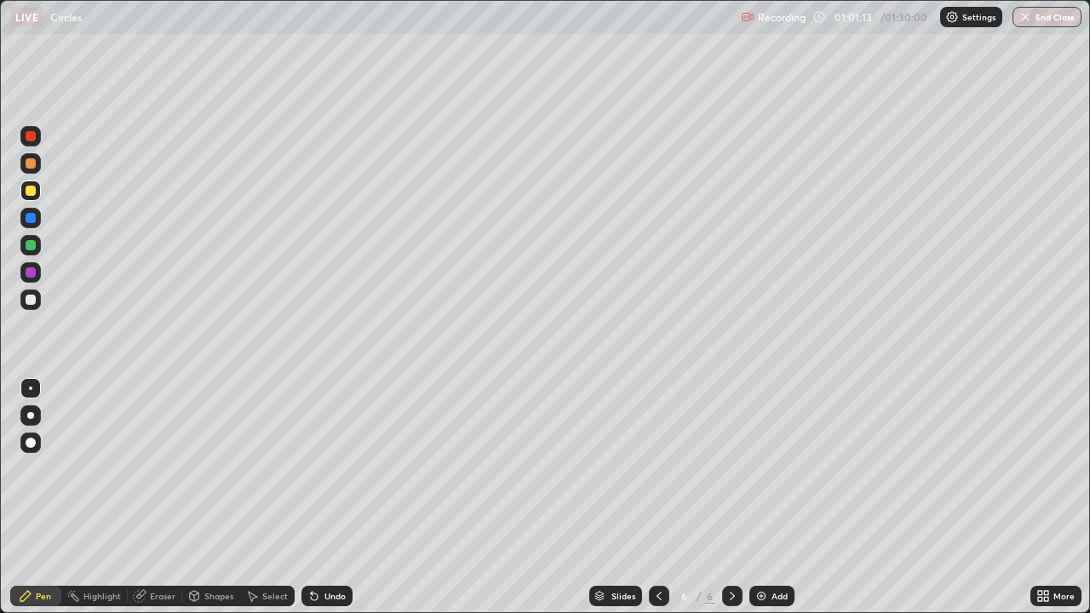
click at [37, 297] on div at bounding box center [30, 299] width 20 height 20
click at [164, 497] on div "Eraser" at bounding box center [163, 596] width 26 height 9
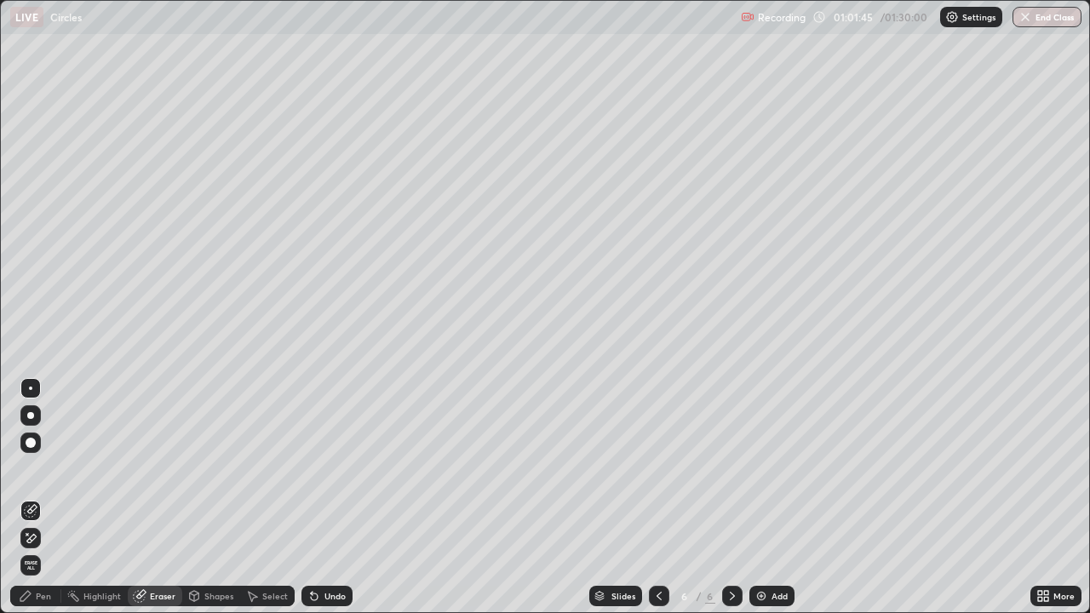
click at [44, 497] on div "Pen" at bounding box center [35, 596] width 51 height 20
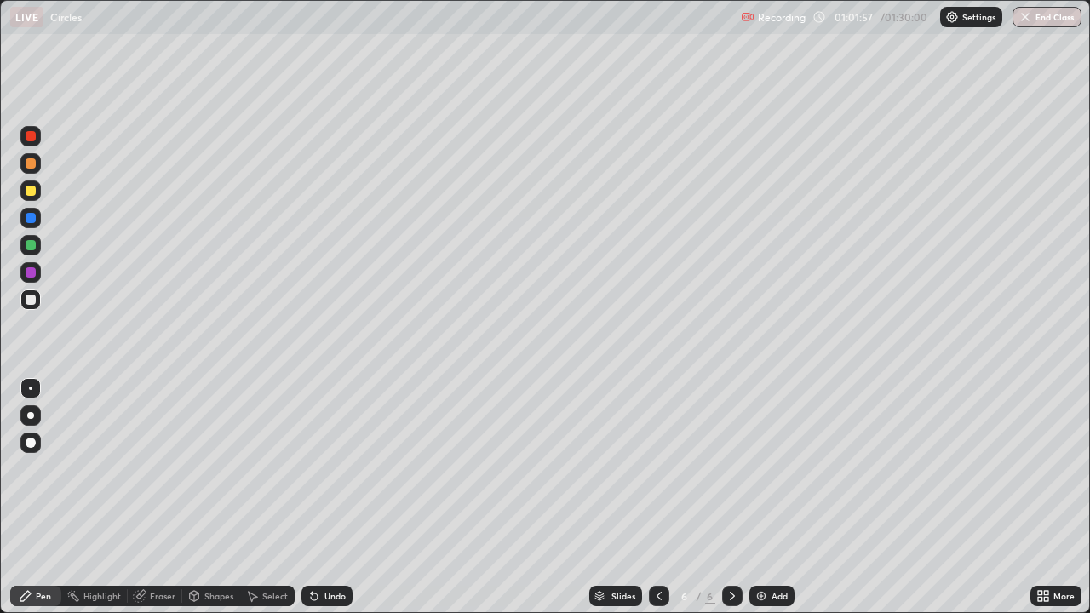
click at [37, 193] on div at bounding box center [30, 191] width 20 height 20
click at [270, 497] on div "Select" at bounding box center [275, 596] width 26 height 9
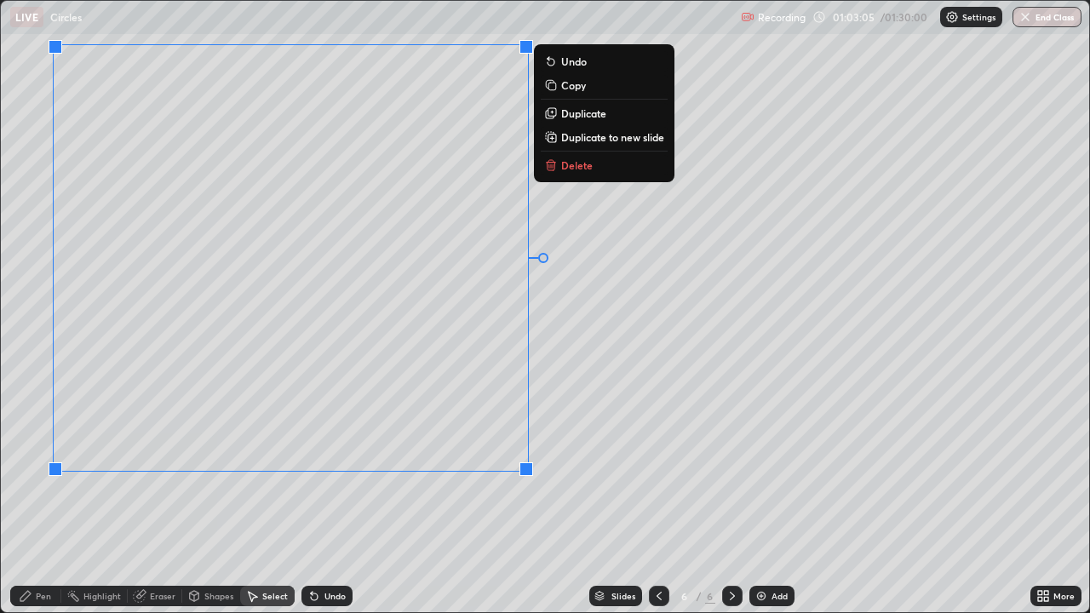
click at [469, 497] on div "0 ° Undo Copy Duplicate Duplicate to new slide Delete" at bounding box center [545, 306] width 1088 height 611
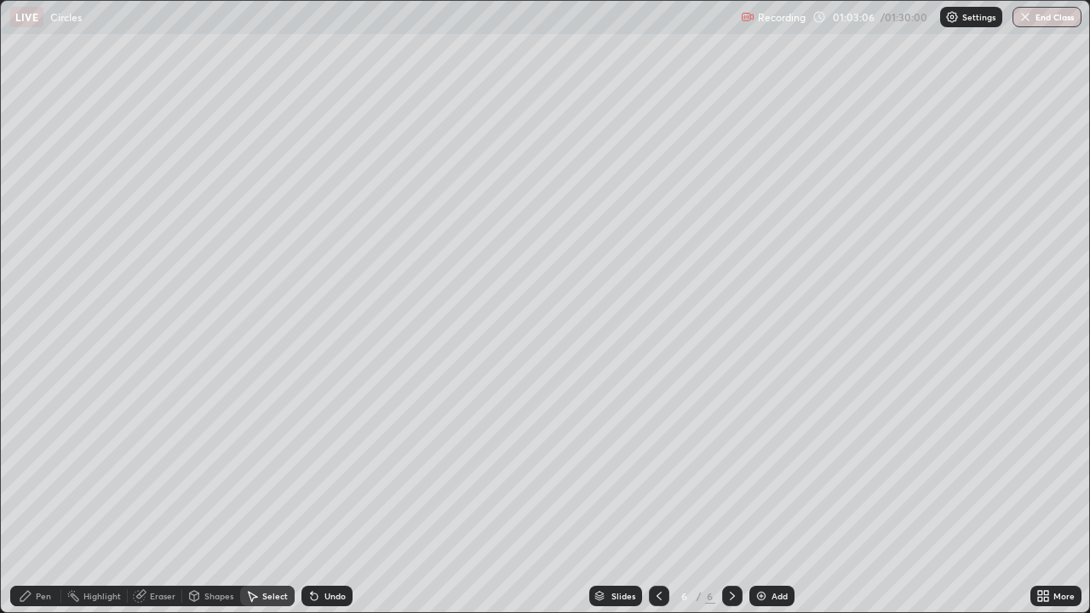
click at [34, 497] on div "Pen" at bounding box center [35, 596] width 51 height 20
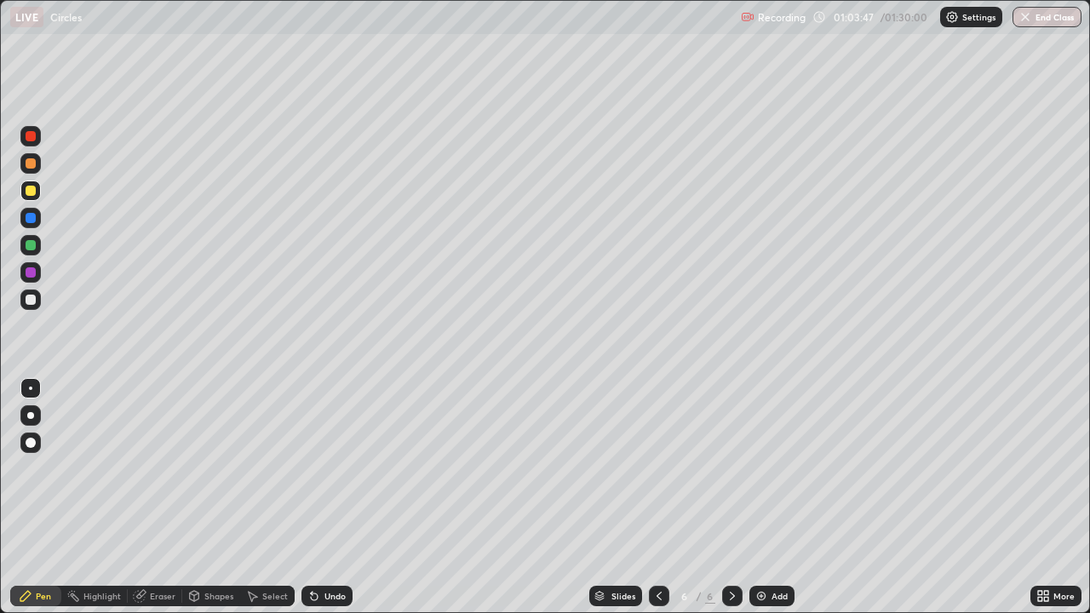
click at [39, 309] on div at bounding box center [30, 299] width 20 height 27
click at [33, 198] on div at bounding box center [30, 191] width 20 height 20
click at [37, 302] on div at bounding box center [30, 299] width 20 height 20
click at [35, 249] on div at bounding box center [30, 245] width 20 height 20
click at [272, 497] on div "Select" at bounding box center [275, 596] width 26 height 9
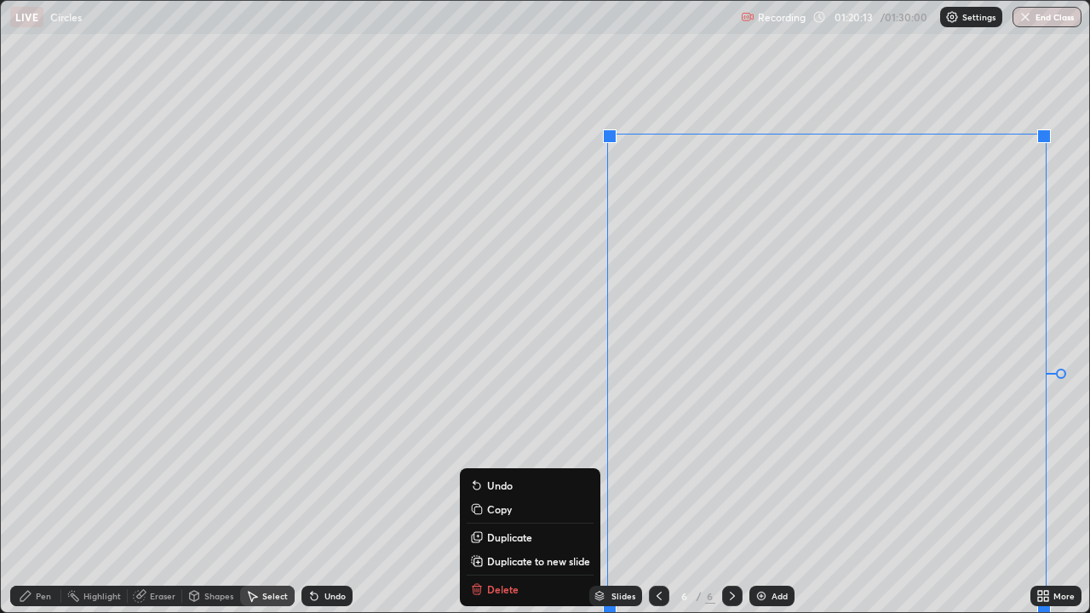
click at [327, 497] on div "Undo" at bounding box center [334, 596] width 21 height 9
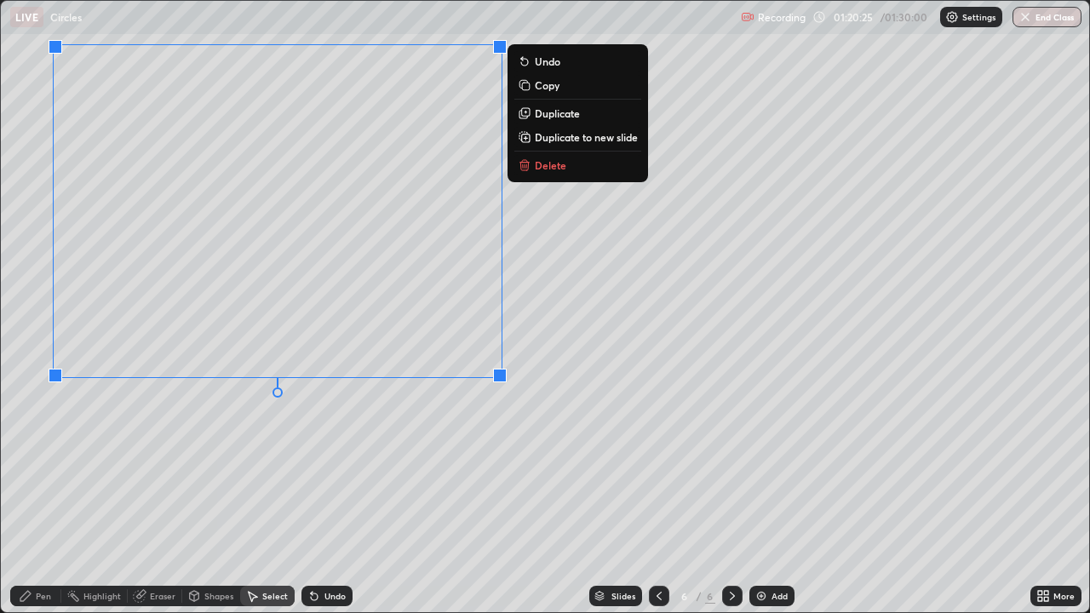
click at [431, 409] on div "0 ° Undo Copy Duplicate Duplicate to new slide Delete" at bounding box center [545, 306] width 1088 height 611
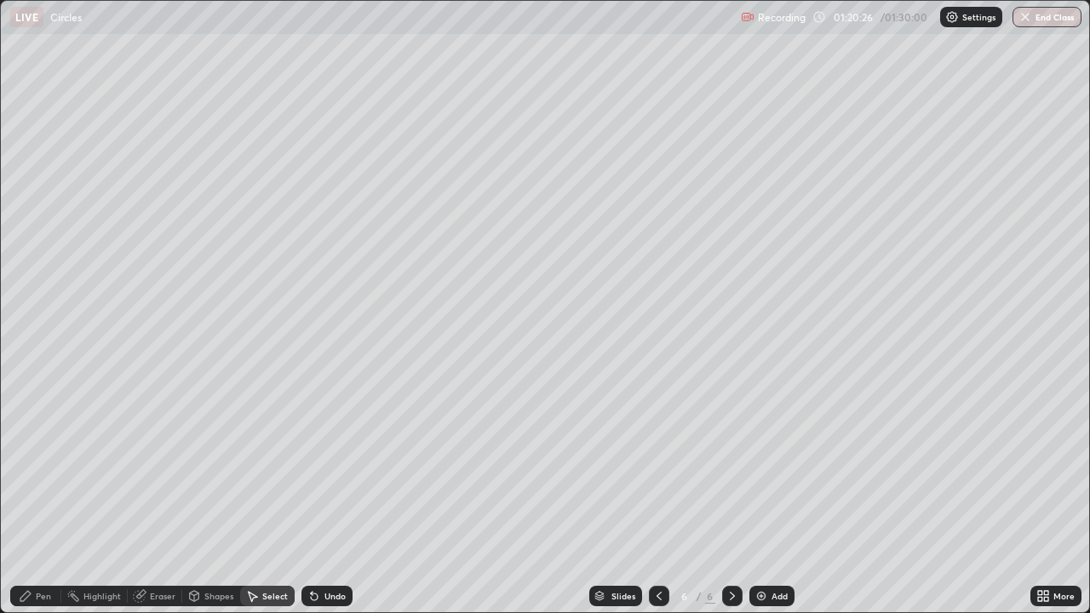
click at [212, 497] on div "Shapes" at bounding box center [218, 596] width 29 height 9
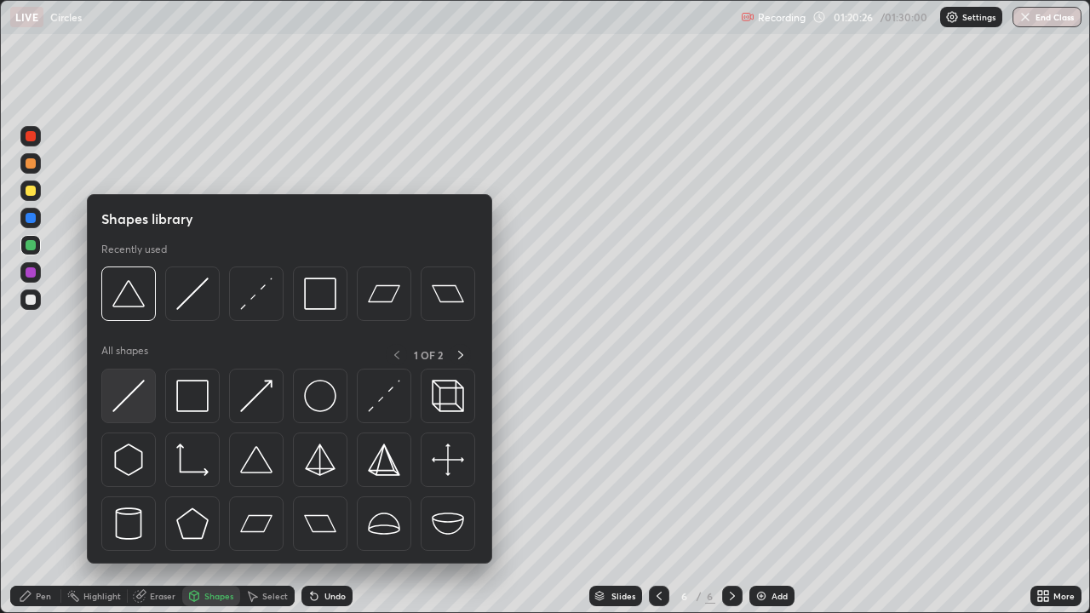
click at [137, 386] on img at bounding box center [128, 396] width 32 height 32
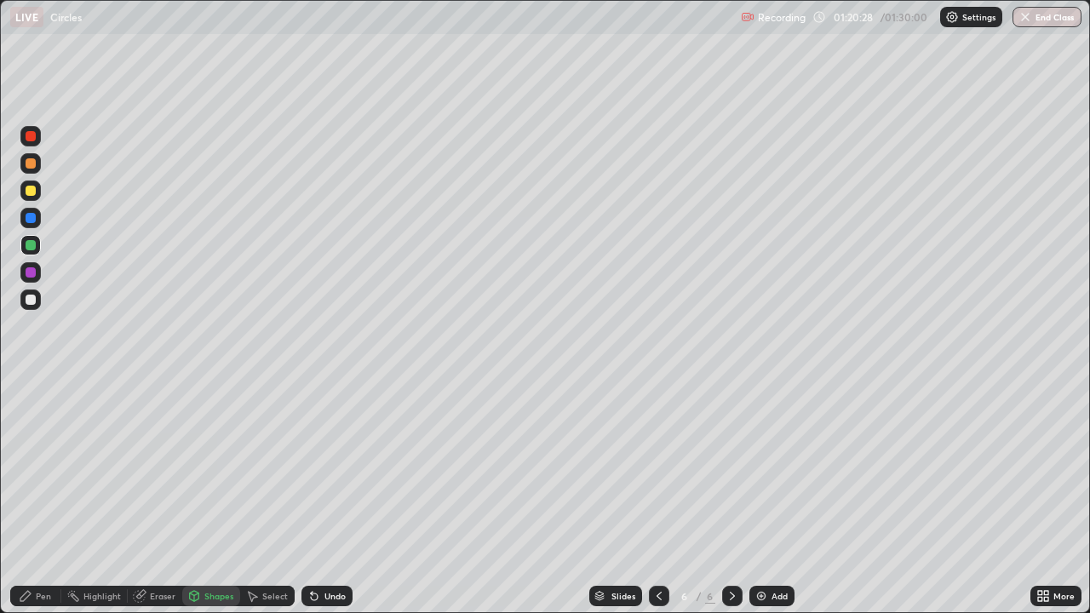
click at [41, 497] on div "Pen" at bounding box center [43, 596] width 15 height 9
click at [37, 301] on div at bounding box center [30, 299] width 20 height 20
click at [40, 497] on div "Pen" at bounding box center [43, 596] width 15 height 9
click at [32, 300] on div at bounding box center [31, 300] width 10 height 10
click at [39, 272] on div at bounding box center [30, 272] width 20 height 20
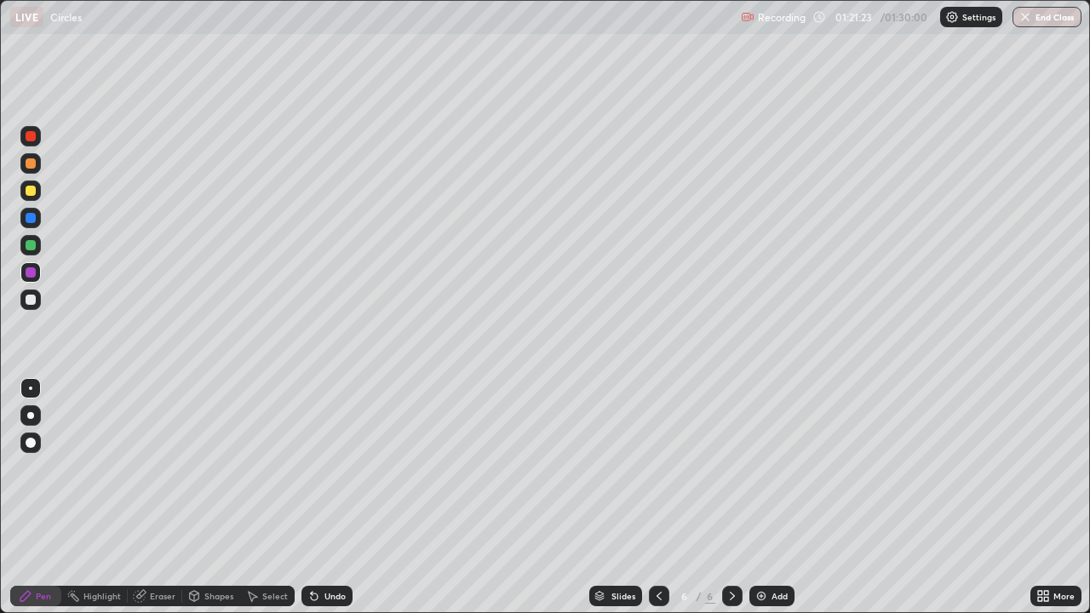
click at [38, 244] on div at bounding box center [30, 245] width 20 height 20
click at [153, 497] on div "Eraser" at bounding box center [163, 596] width 26 height 9
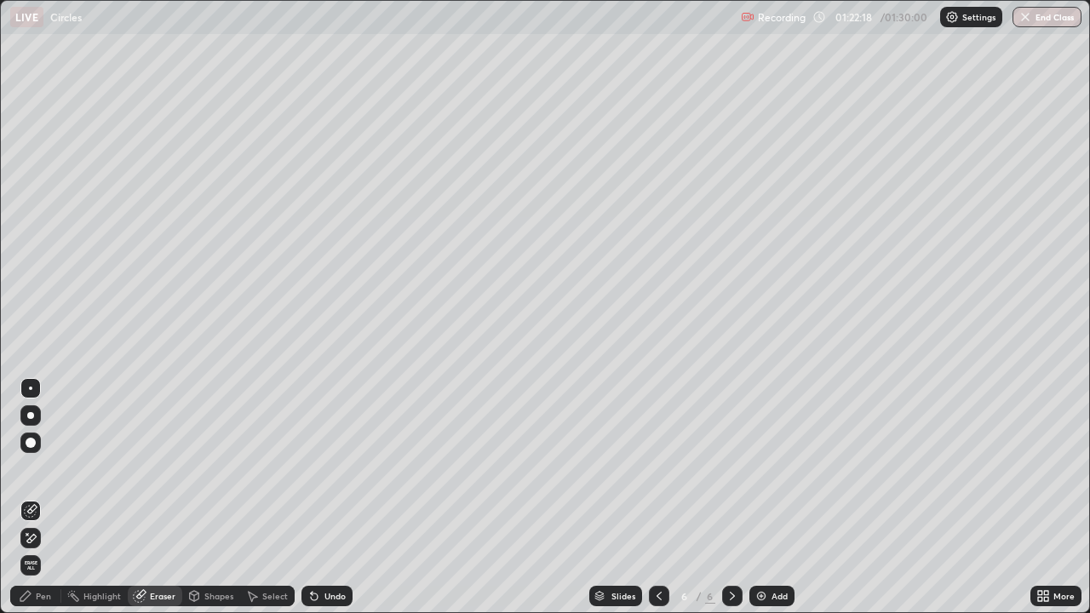
click at [26, 497] on icon at bounding box center [26, 596] width 14 height 14
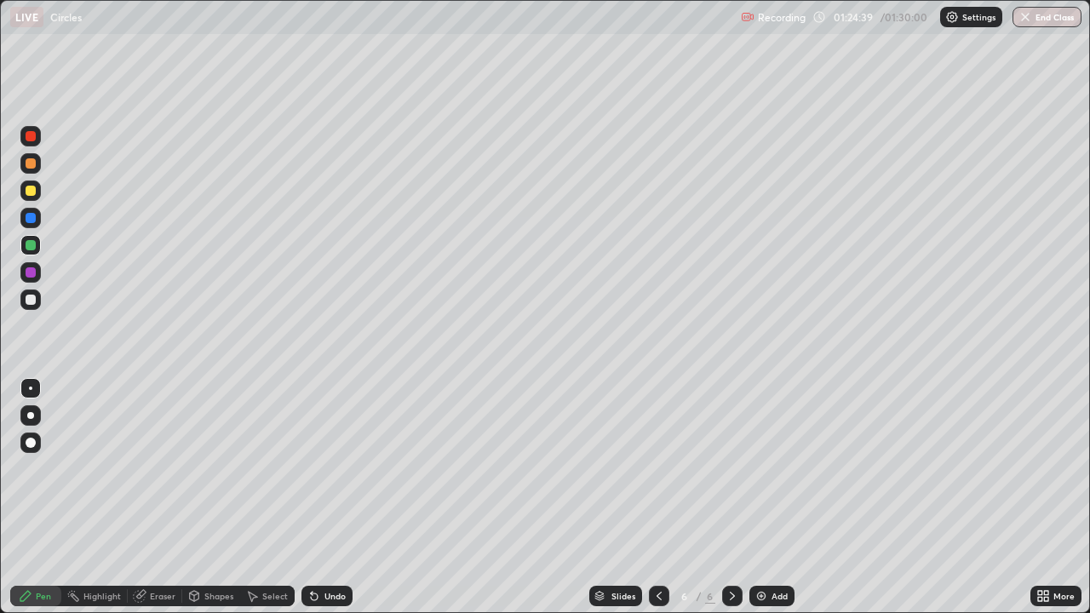
click at [1019, 23] on img "button" at bounding box center [1025, 17] width 14 height 14
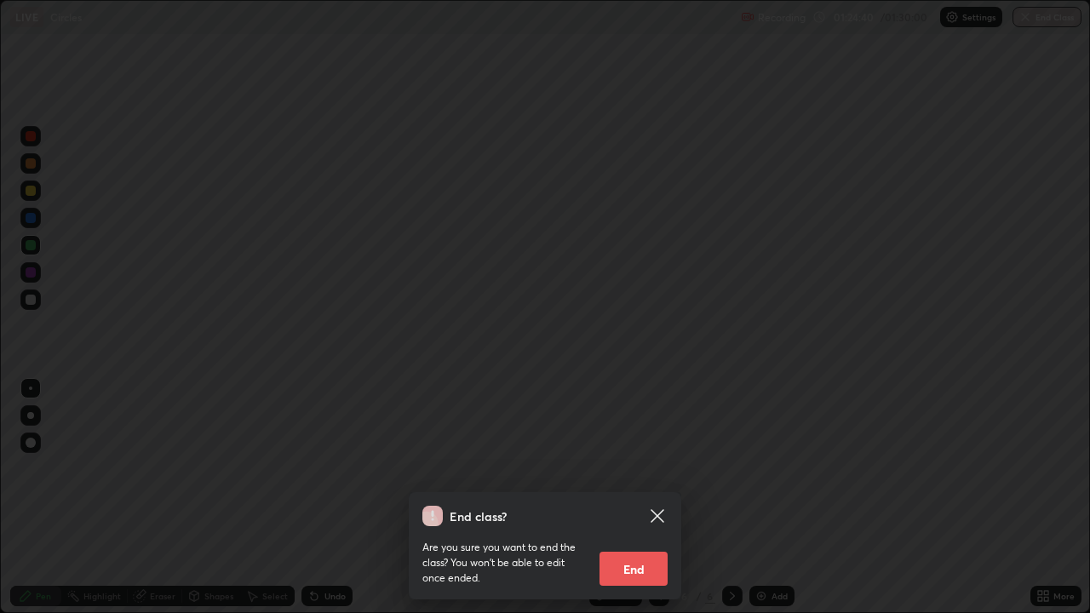
click at [637, 497] on button "End" at bounding box center [633, 569] width 68 height 34
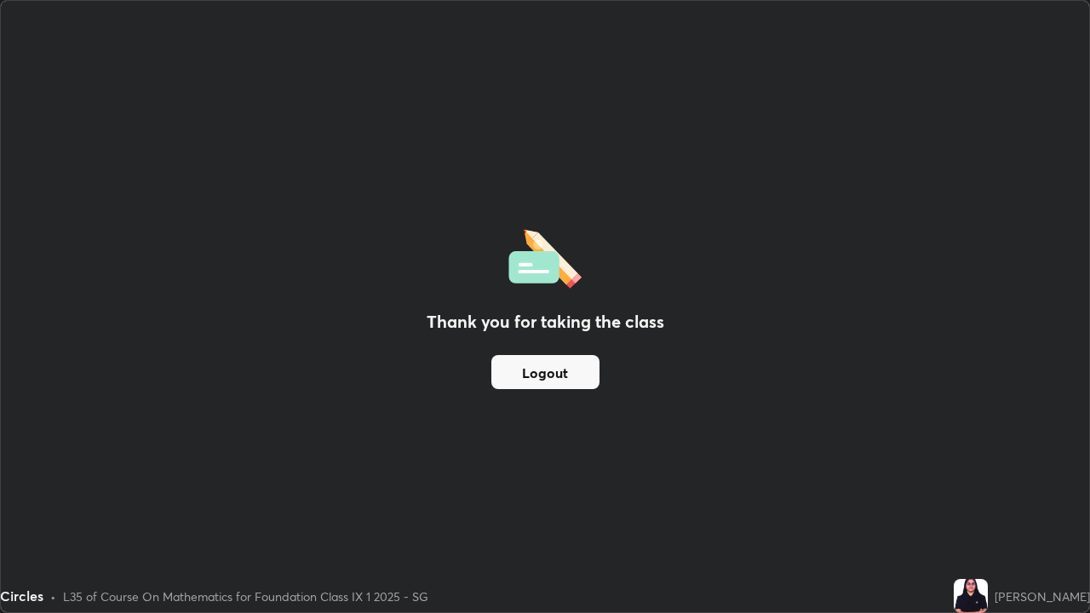
click at [550, 371] on button "Logout" at bounding box center [545, 372] width 108 height 34
